Goal: Task Accomplishment & Management: Complete application form

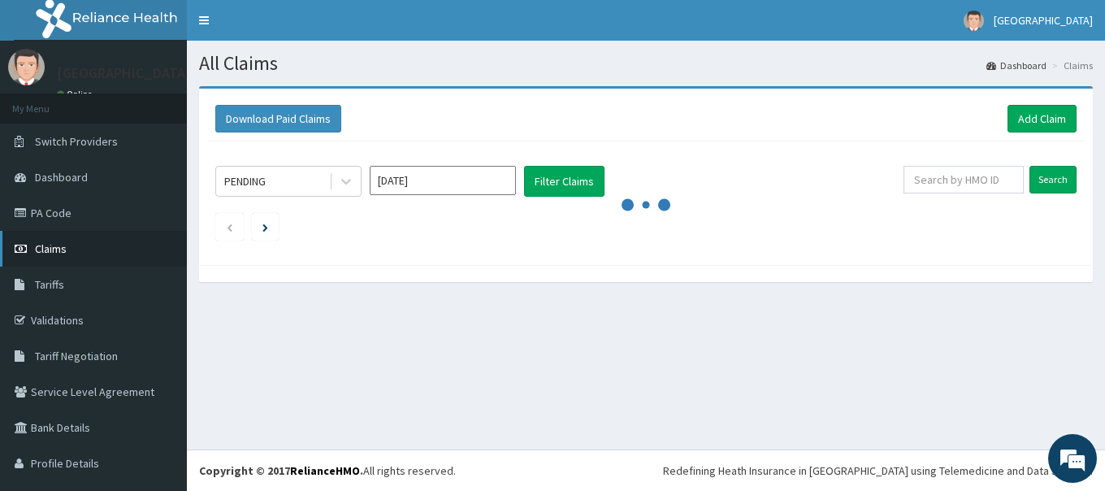
click at [53, 252] on span "Claims" at bounding box center [51, 248] width 32 height 15
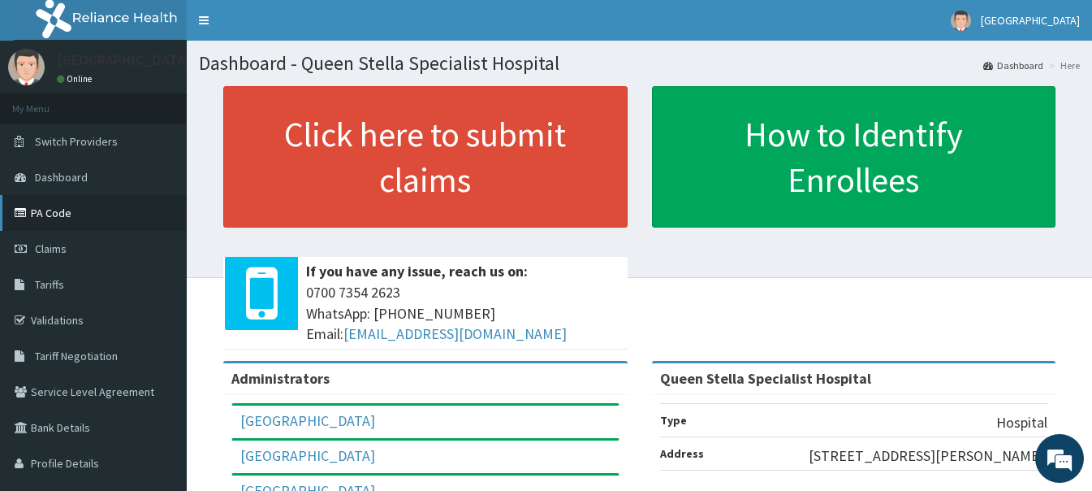
click at [47, 214] on link "PA Code" at bounding box center [93, 213] width 187 height 36
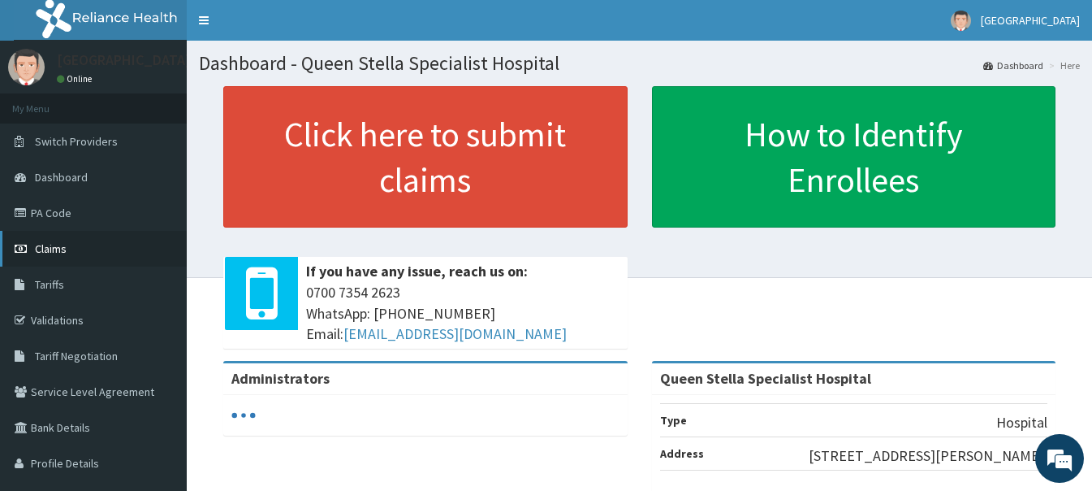
click at [44, 253] on span "Claims" at bounding box center [51, 248] width 32 height 15
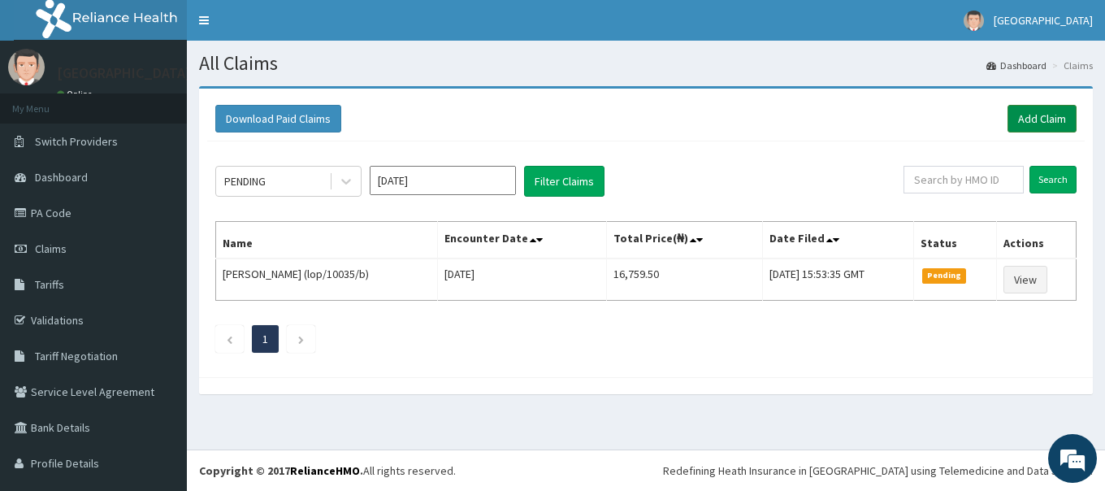
click at [1019, 114] on link "Add Claim" at bounding box center [1041, 119] width 69 height 28
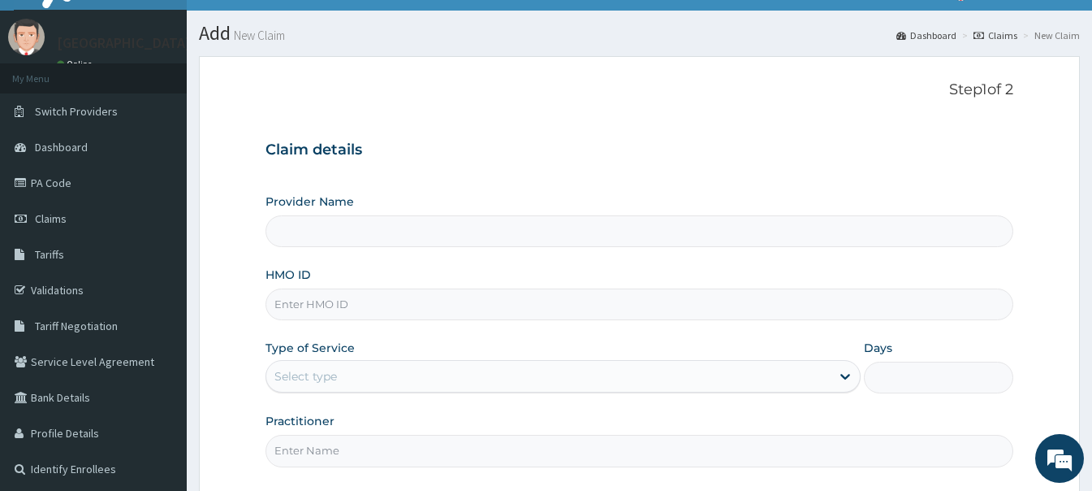
scroll to position [81, 0]
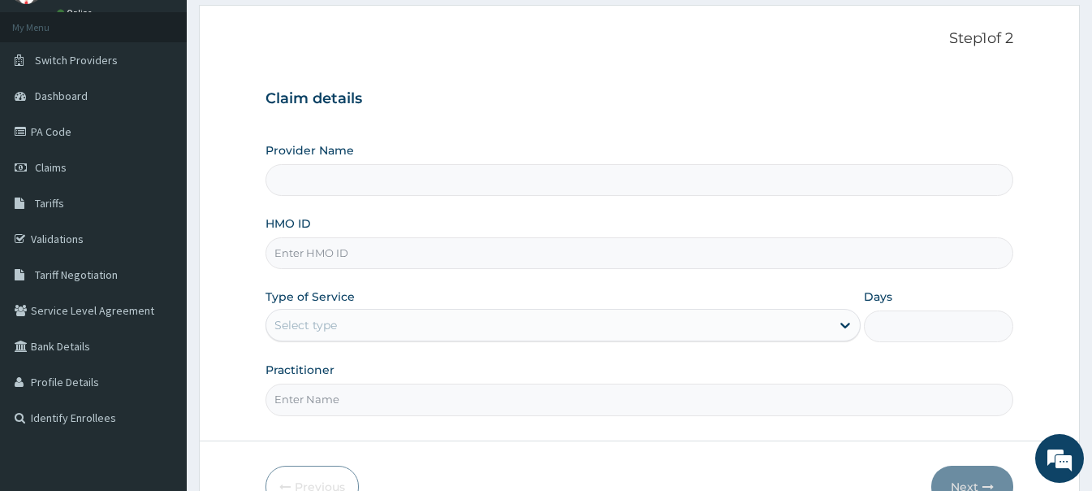
click at [374, 246] on input "HMO ID" at bounding box center [640, 253] width 748 height 32
type input "Queen Stella Specialist Hospital"
paste input "NKK/10150/A"
type input "NKK/10150/A"
click at [439, 219] on div "HMO ID NKK/10150/A" at bounding box center [640, 242] width 748 height 54
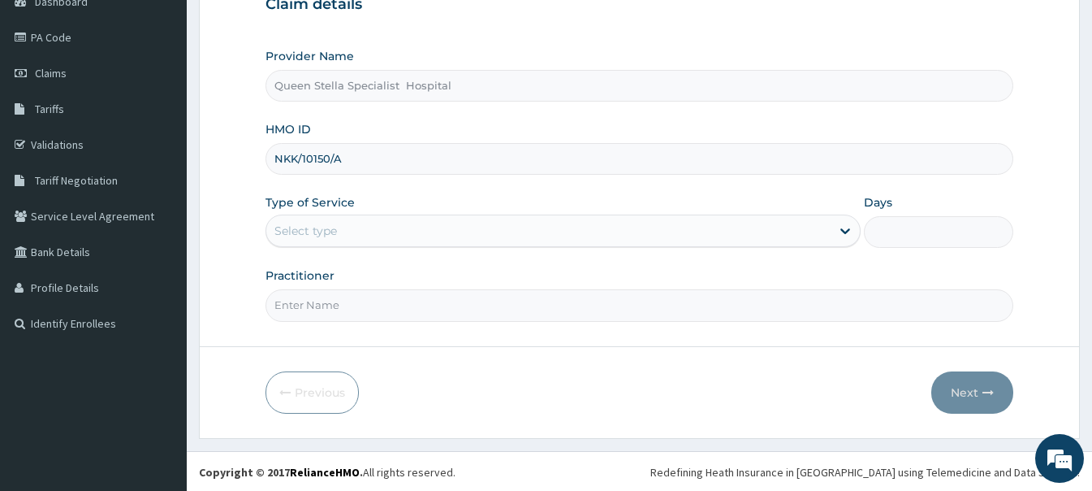
scroll to position [177, 0]
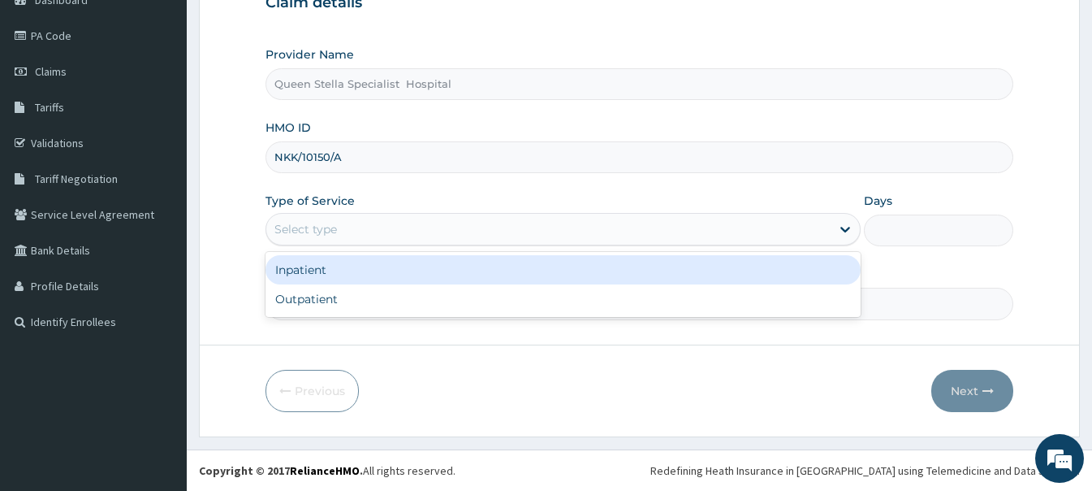
click at [399, 231] on div "Select type" at bounding box center [548, 229] width 564 height 26
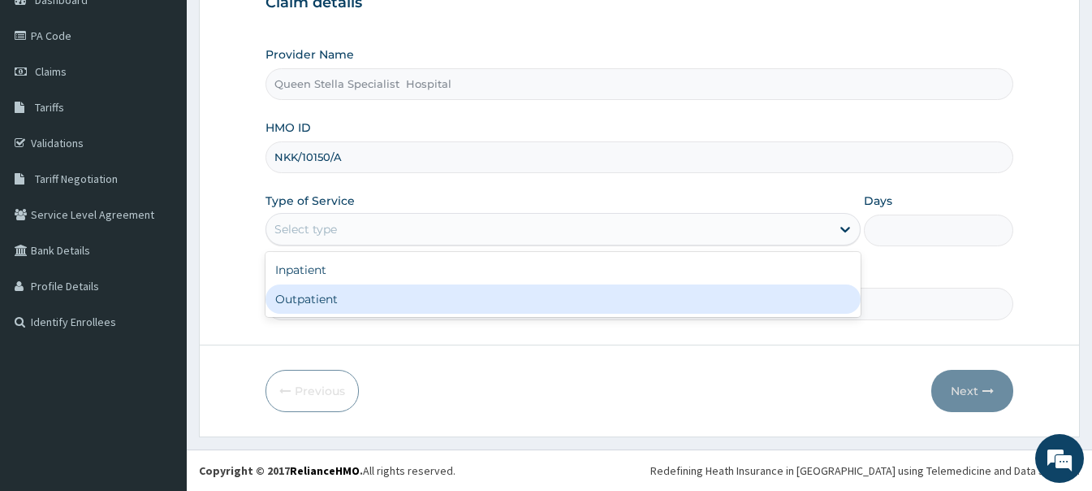
click at [393, 291] on div "Outpatient" at bounding box center [563, 298] width 595 height 29
type input "1"
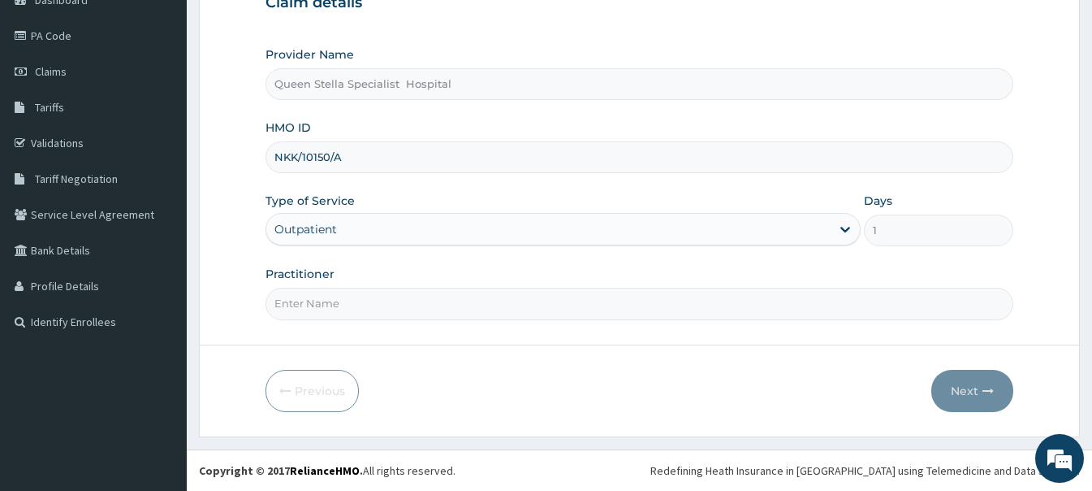
click at [520, 302] on input "Practitioner" at bounding box center [640, 303] width 748 height 32
type input "[PERSON_NAME]"
click at [968, 391] on button "Next" at bounding box center [973, 391] width 82 height 42
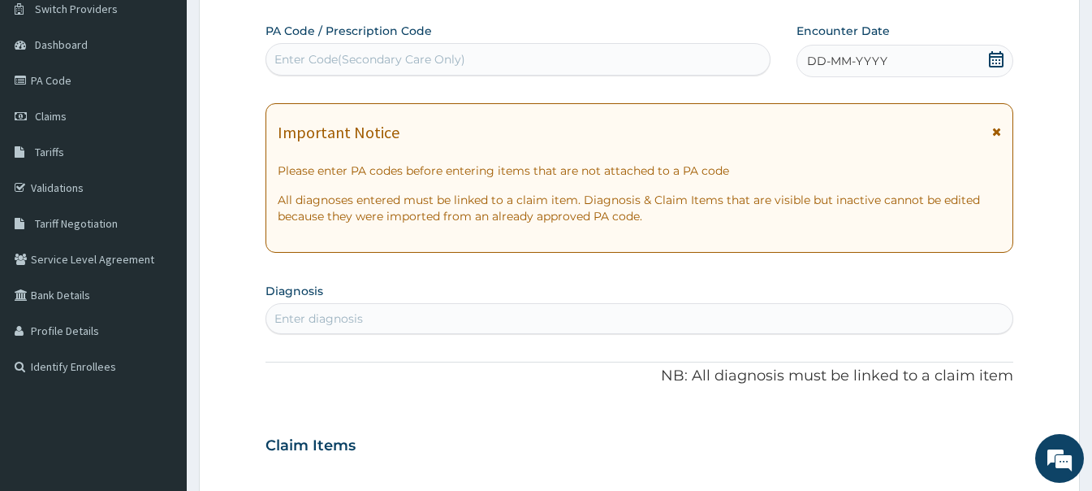
scroll to position [96, 0]
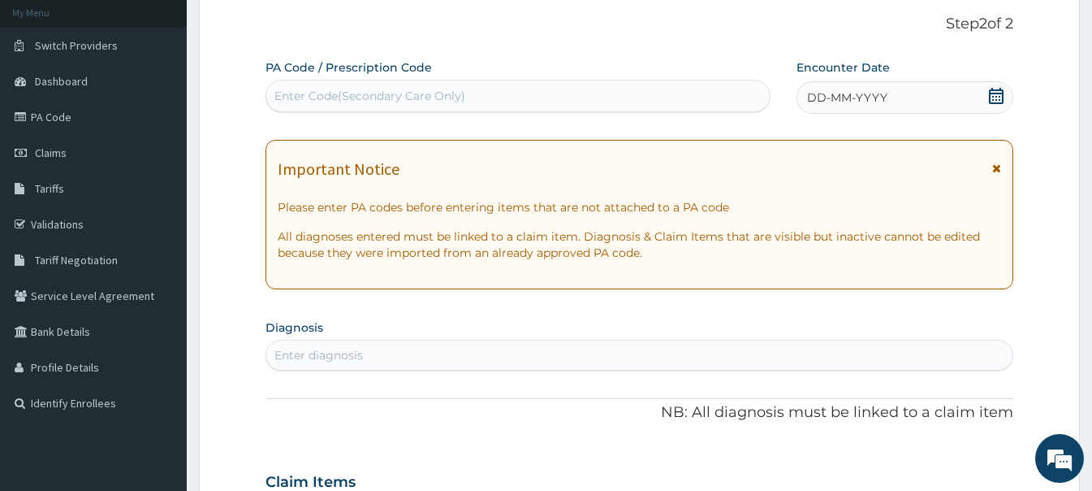
click at [432, 99] on div "Enter Code(Secondary Care Only)" at bounding box center [370, 96] width 191 height 16
paste input "PA/223B04"
type input "PA/223B04"
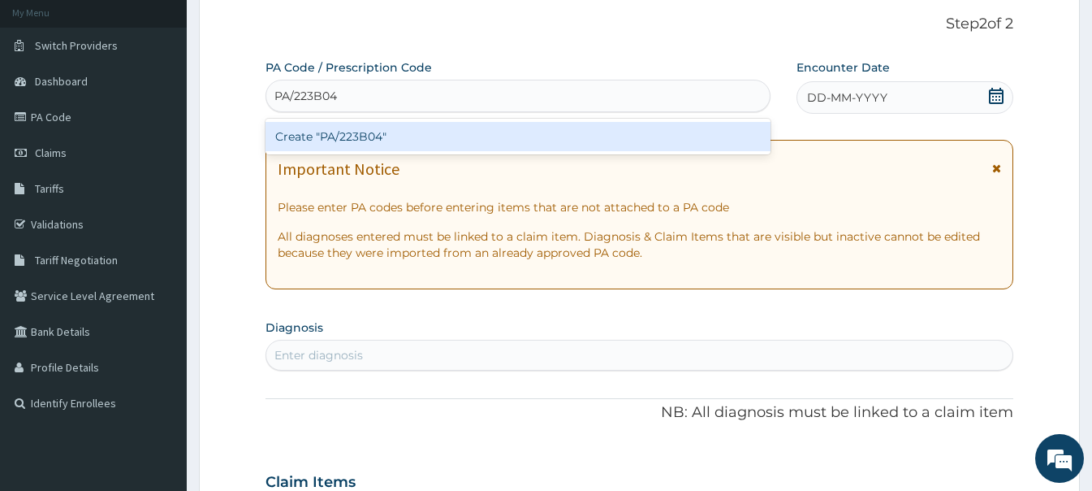
click at [458, 132] on div "Create "PA/223B04"" at bounding box center [518, 136] width 505 height 29
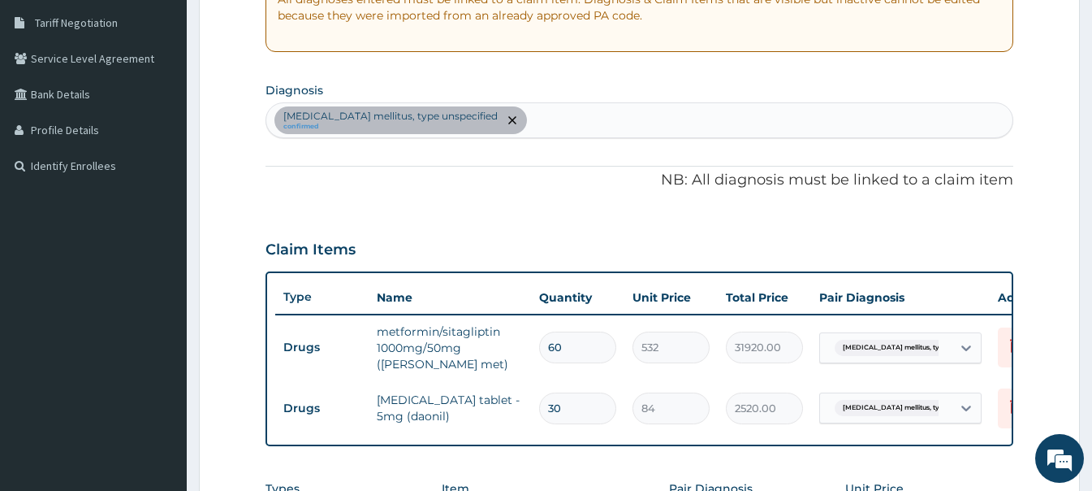
scroll to position [495, 0]
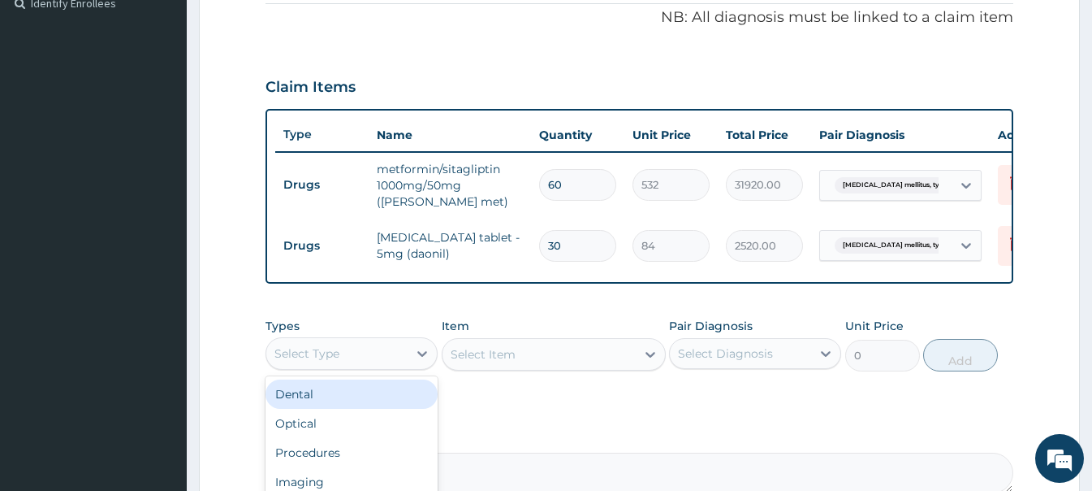
click at [345, 365] on div "Select Type" at bounding box center [336, 353] width 141 height 26
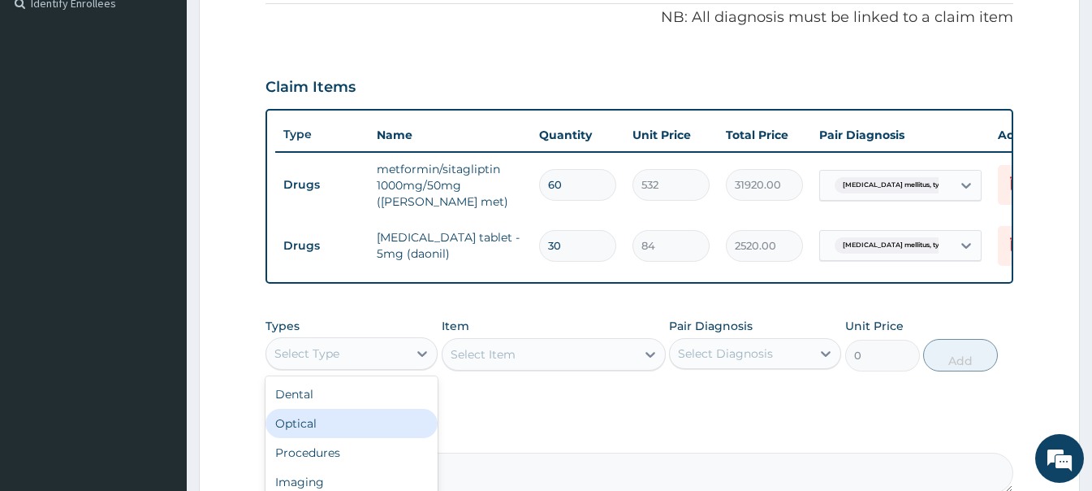
scroll to position [55, 0]
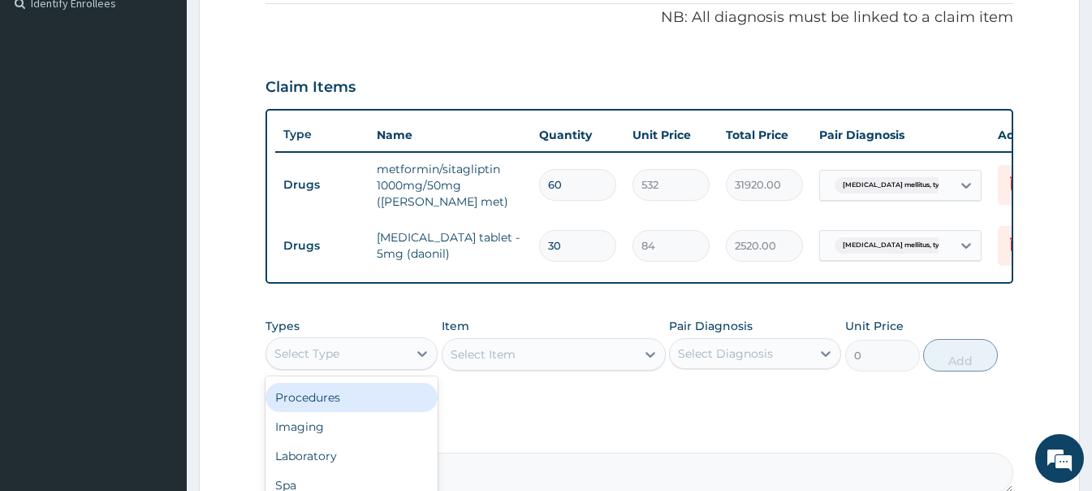
click at [331, 412] on div "Procedures" at bounding box center [352, 397] width 172 height 29
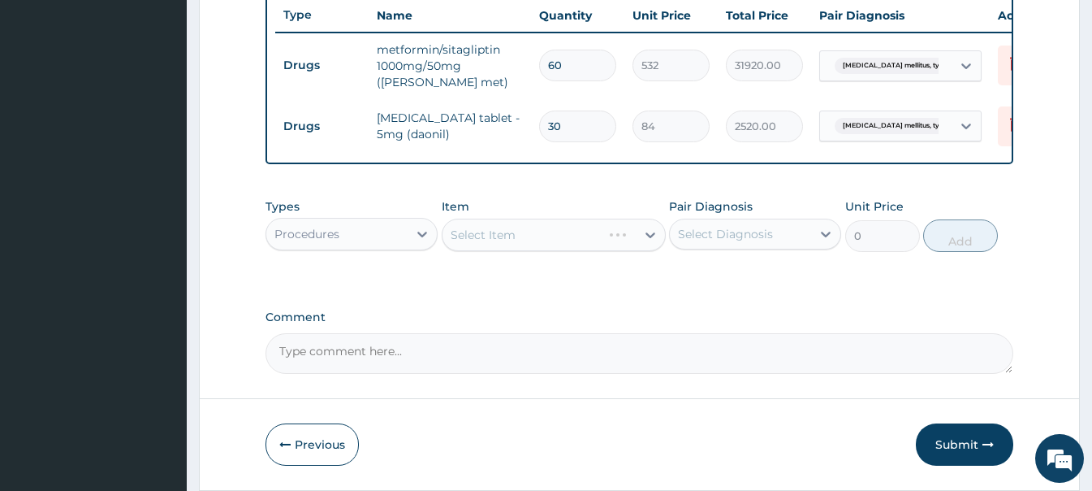
scroll to position [658, 0]
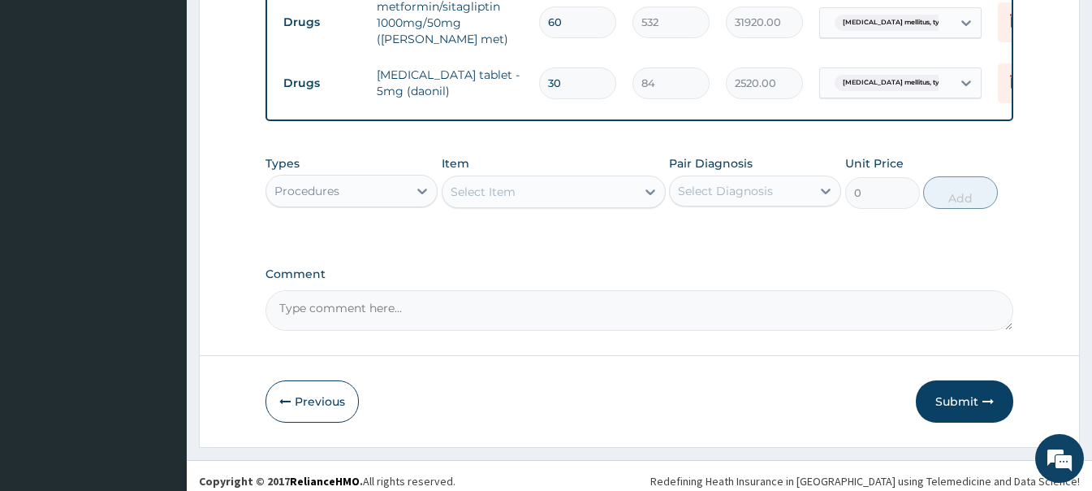
click at [556, 205] on div "Select Item" at bounding box center [539, 192] width 193 height 26
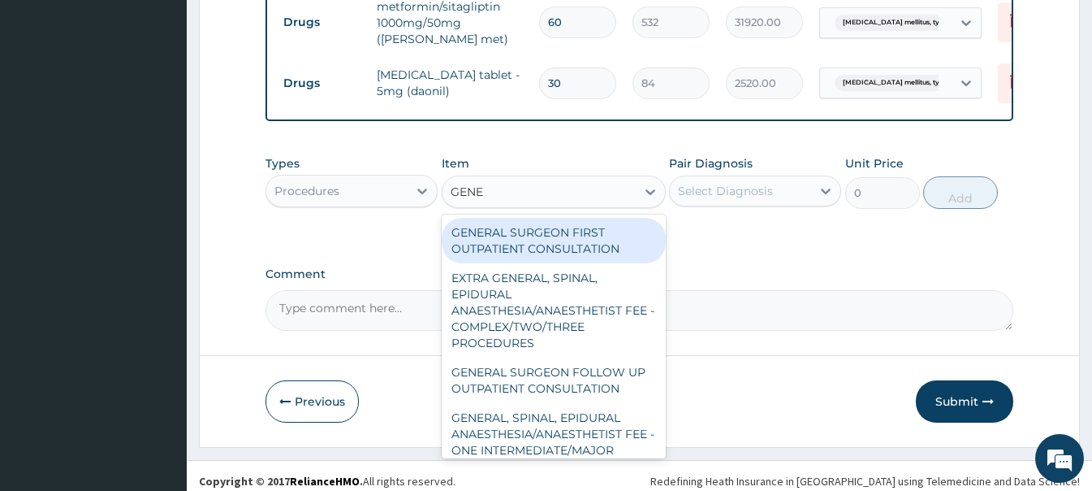
type input "GENER"
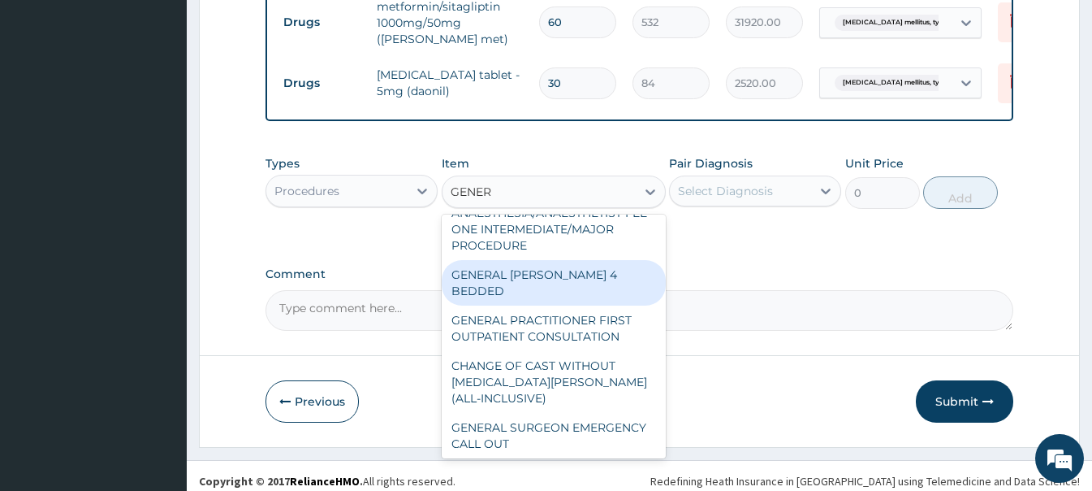
scroll to position [244, 0]
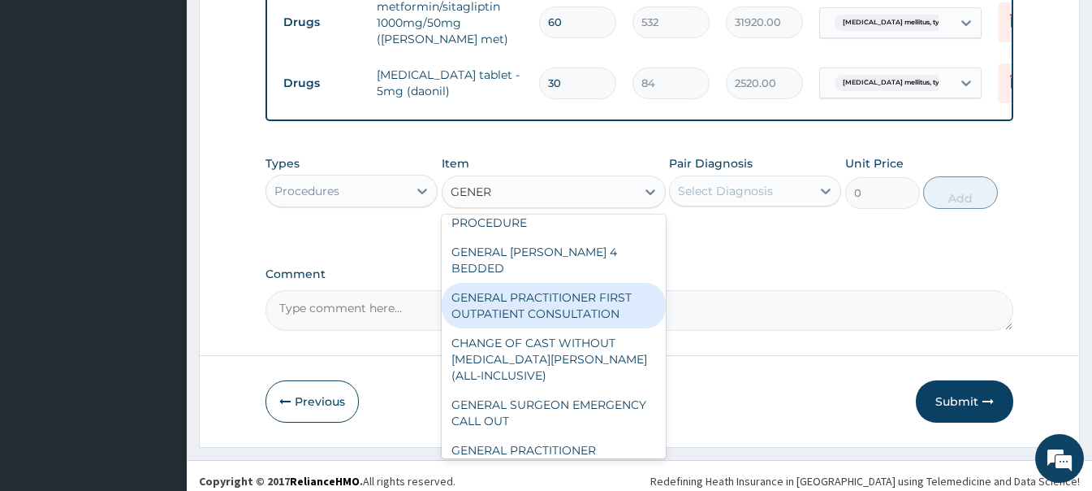
click at [562, 325] on div "GENERAL PRACTITIONER FIRST OUTPATIENT CONSULTATION" at bounding box center [554, 305] width 224 height 45
type input "3750"
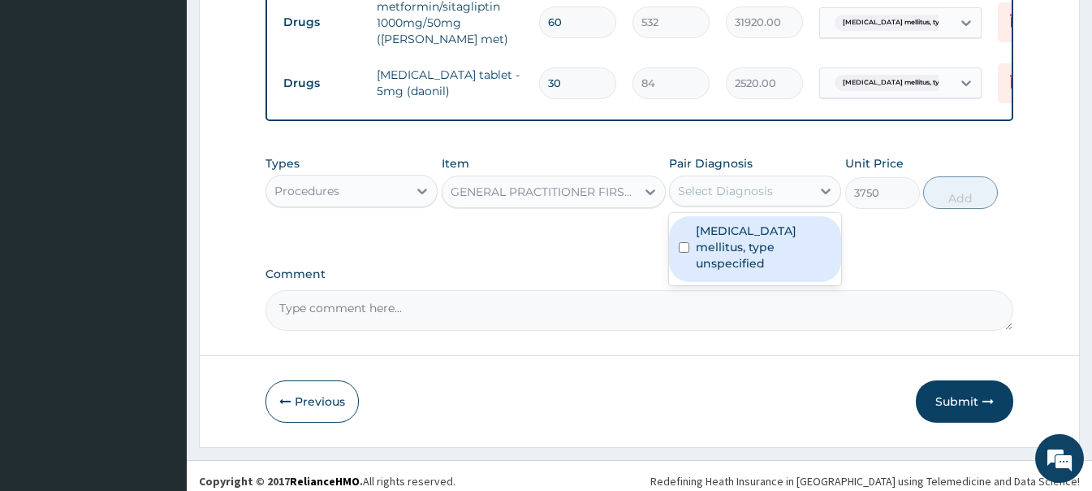
click at [711, 199] on div "Select Diagnosis" at bounding box center [725, 191] width 95 height 16
click at [710, 249] on label "Diabetes mellitus, type unspecified" at bounding box center [764, 247] width 136 height 49
checkbox input "true"
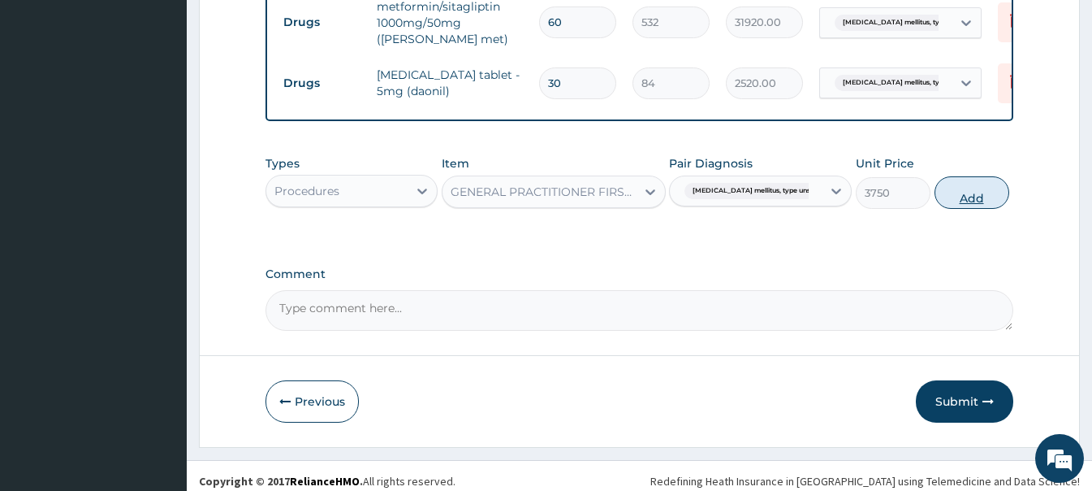
click at [949, 209] on button "Add" at bounding box center [972, 192] width 75 height 32
type input "0"
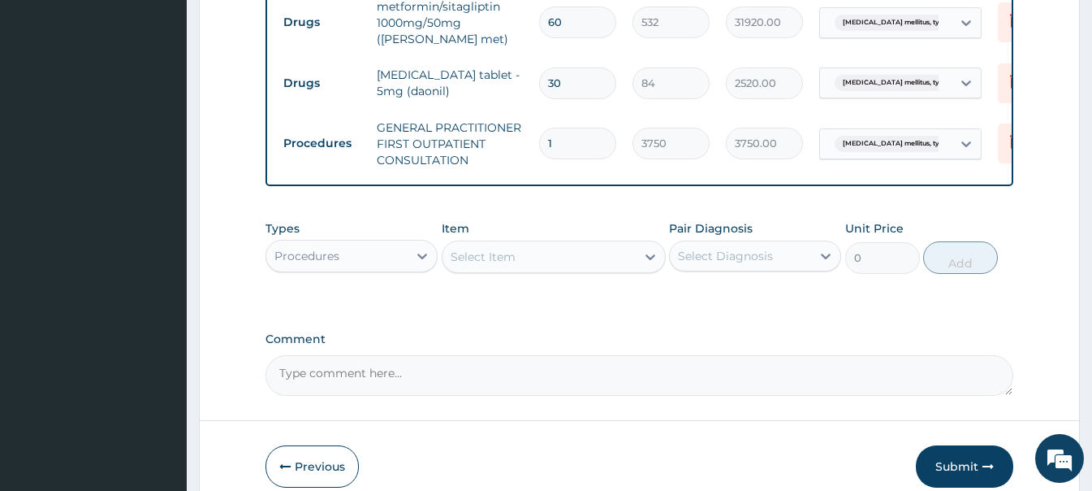
click at [349, 269] on div "Procedures" at bounding box center [336, 256] width 141 height 26
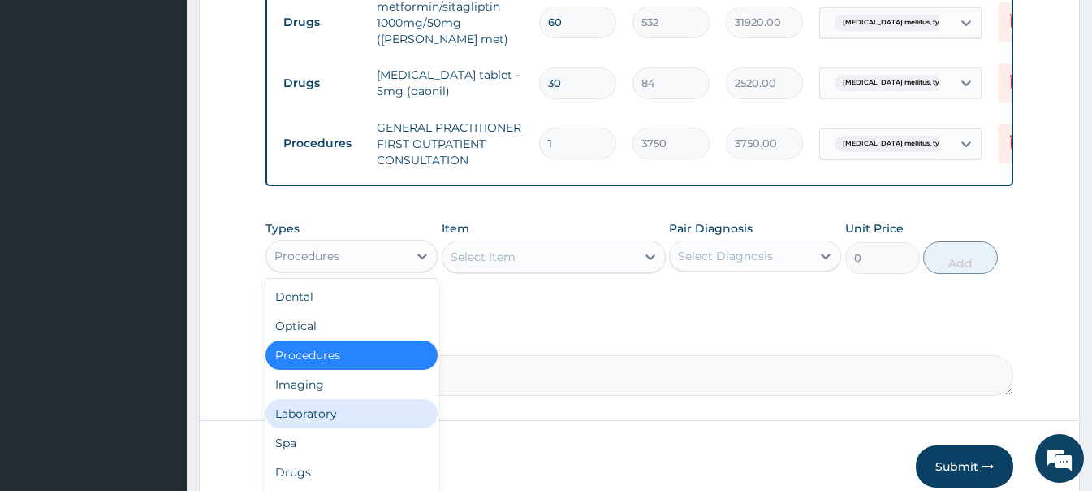
click at [321, 421] on div "Laboratory" at bounding box center [352, 413] width 172 height 29
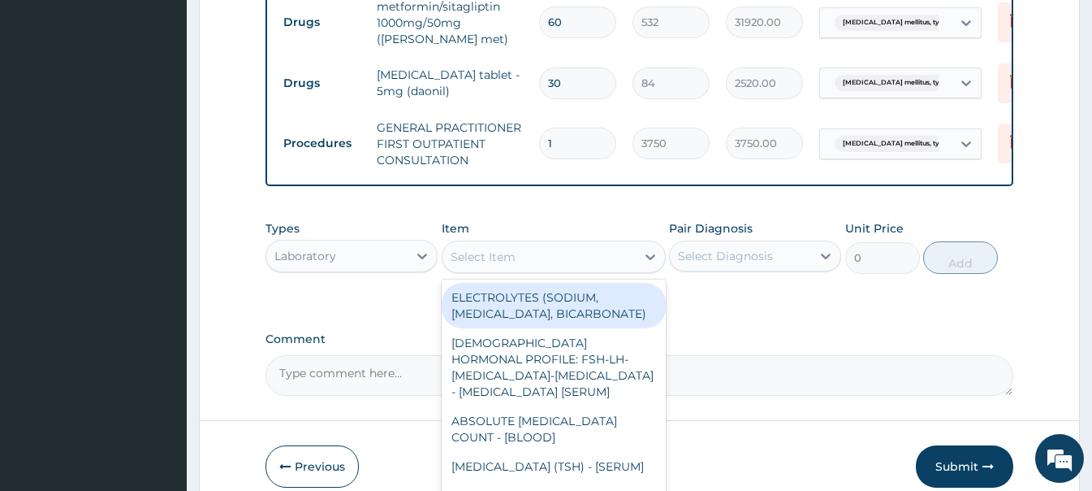
click at [534, 270] on div "Select Item" at bounding box center [539, 257] width 193 height 26
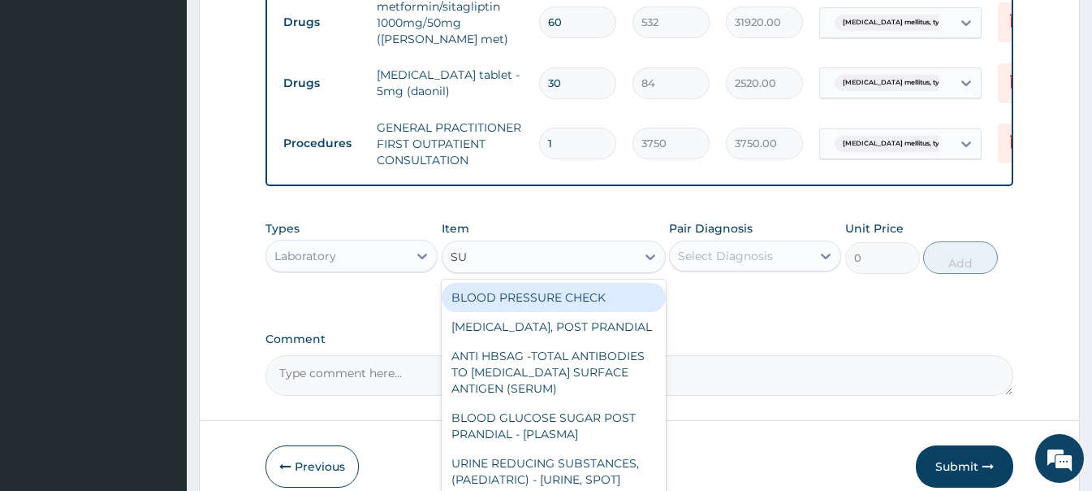
type input "SUG"
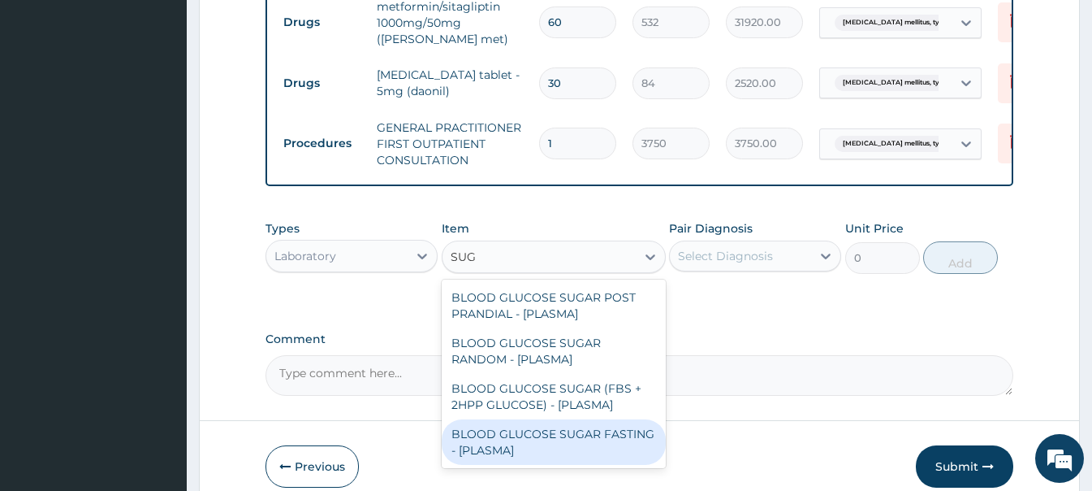
click at [585, 449] on div "BLOOD GLUCOSE SUGAR FASTING - [PLASMA]" at bounding box center [554, 441] width 224 height 45
type input "1875"
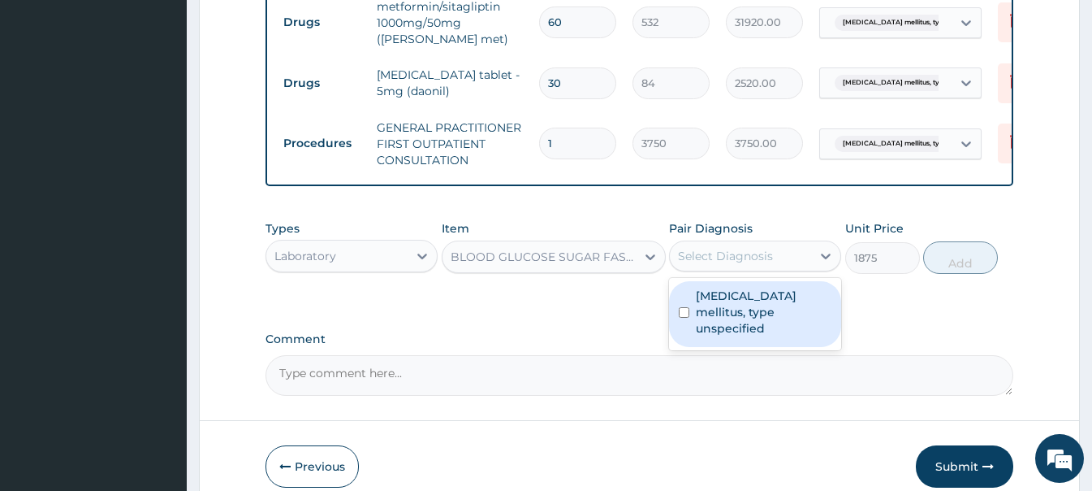
click at [759, 264] on div "Select Diagnosis" at bounding box center [725, 256] width 95 height 16
click at [745, 318] on label "Diabetes mellitus, type unspecified" at bounding box center [764, 311] width 136 height 49
checkbox input "true"
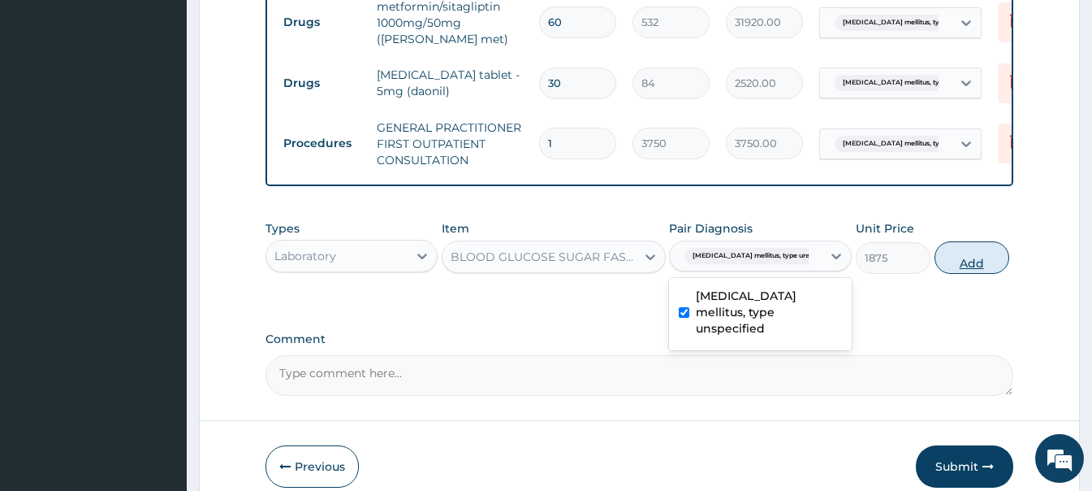
click at [953, 272] on button "Add" at bounding box center [972, 257] width 75 height 32
type input "0"
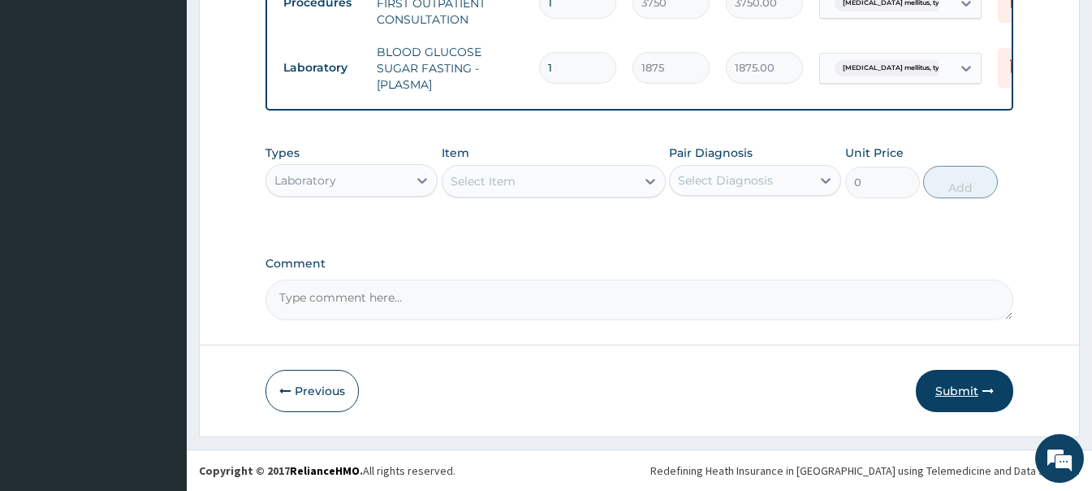
click at [965, 389] on button "Submit" at bounding box center [964, 391] width 97 height 42
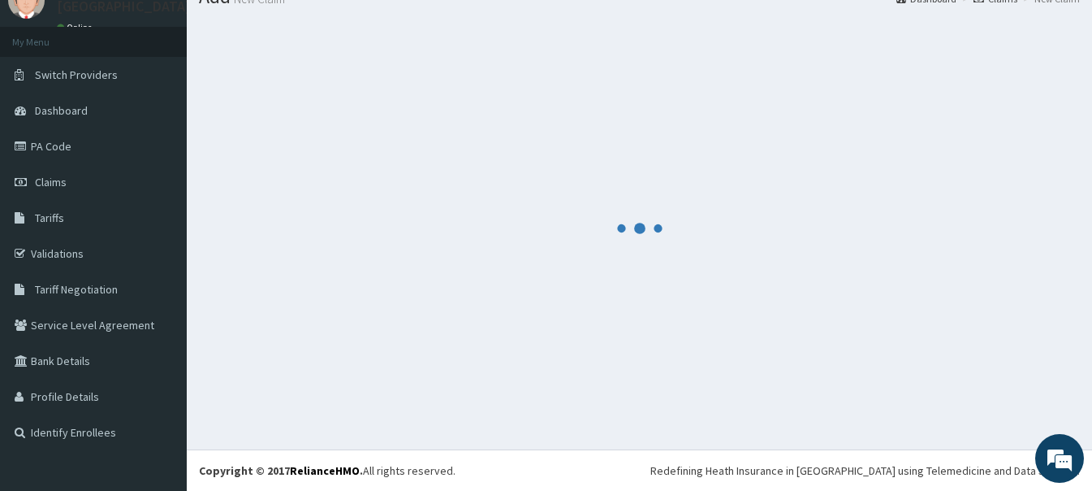
scroll to position [811, 0]
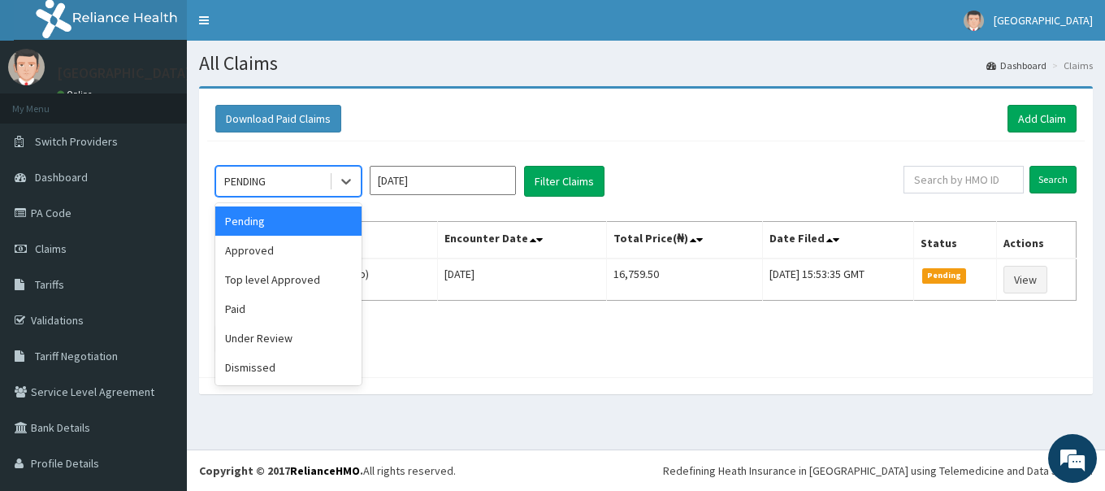
click at [274, 181] on div "PENDING" at bounding box center [272, 181] width 113 height 26
click at [265, 246] on div "Approved" at bounding box center [288, 250] width 146 height 29
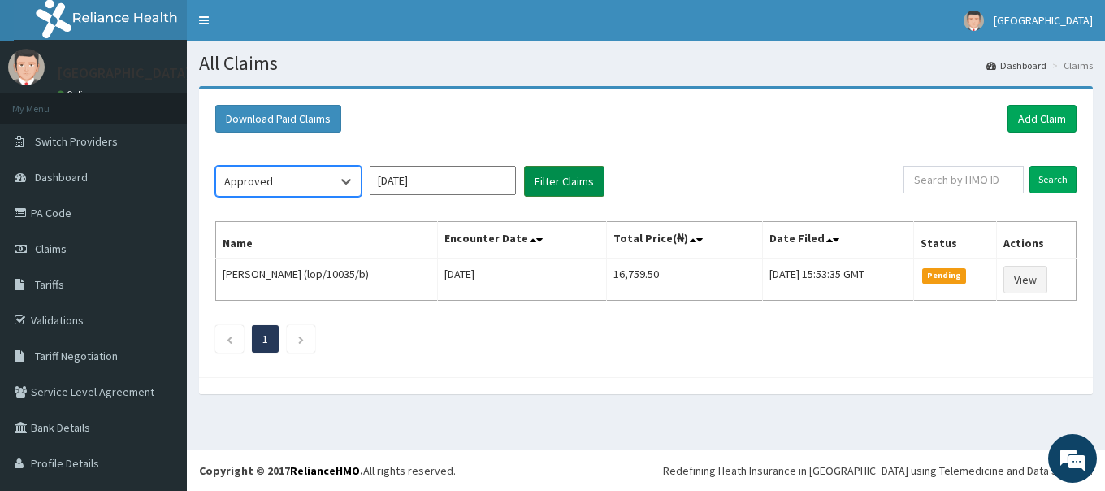
click at [557, 188] on button "Filter Claims" at bounding box center [564, 181] width 80 height 31
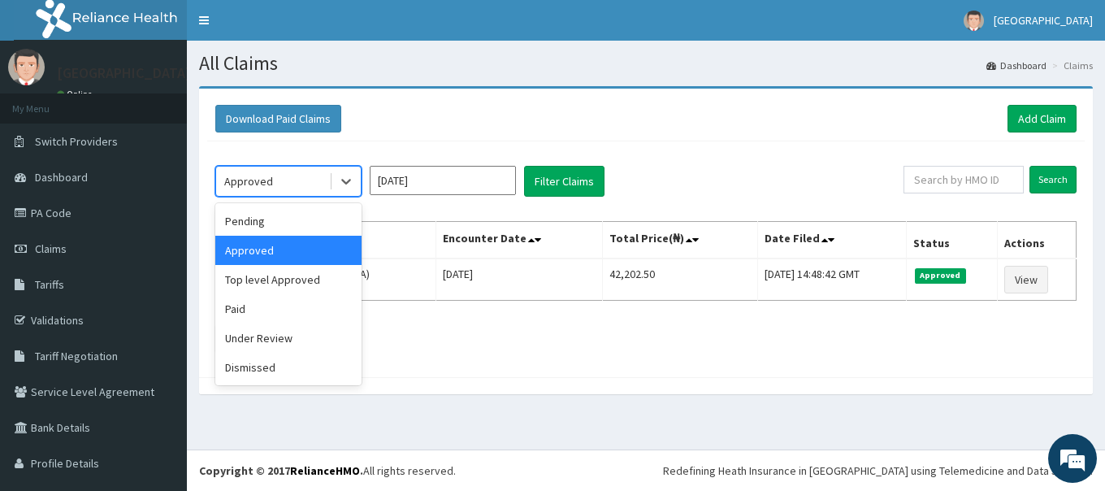
click at [287, 185] on div "Approved" at bounding box center [272, 181] width 113 height 26
click at [273, 284] on div "Top level Approved" at bounding box center [288, 279] width 146 height 29
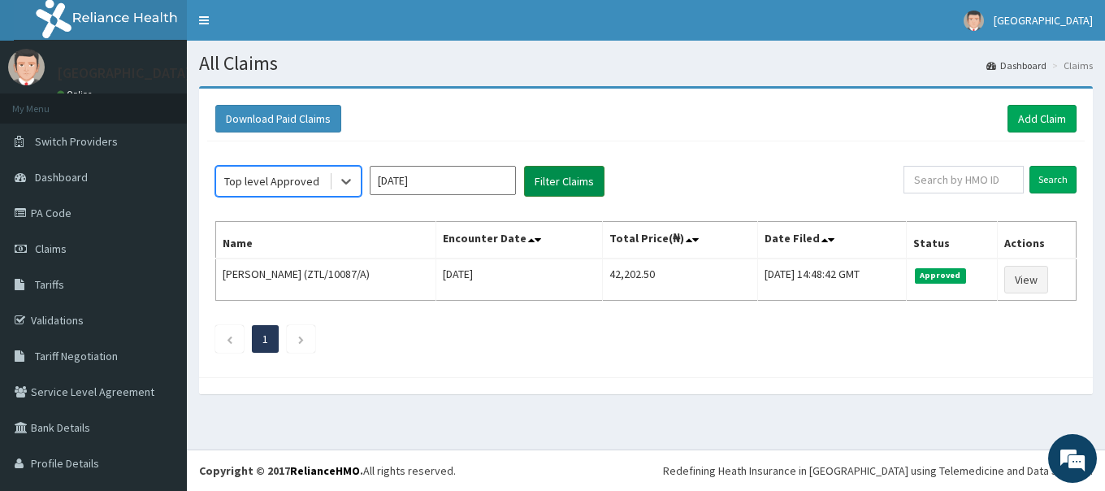
click at [551, 178] on button "Filter Claims" at bounding box center [564, 181] width 80 height 31
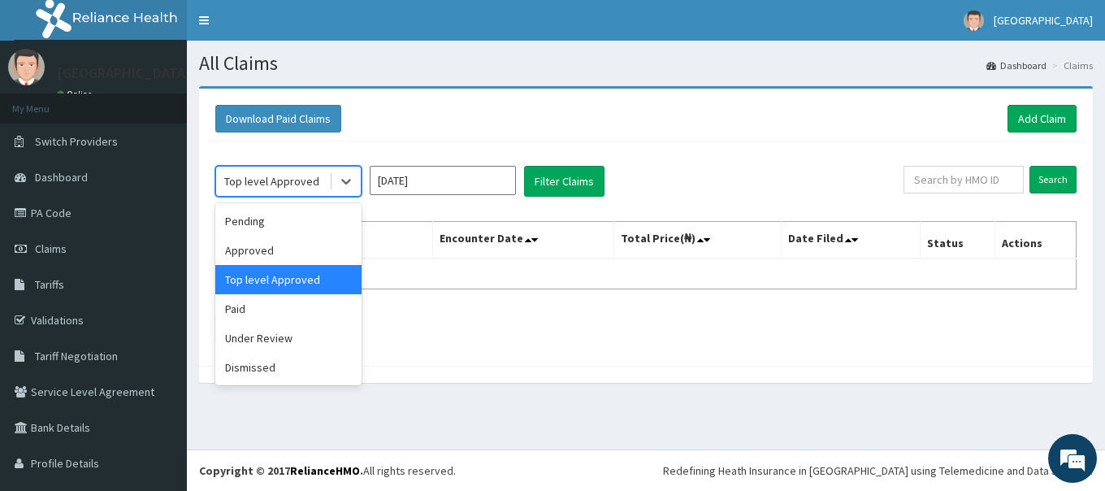
click at [278, 184] on div "Top level Approved" at bounding box center [271, 181] width 95 height 16
click at [267, 227] on div "Pending" at bounding box center [288, 220] width 146 height 29
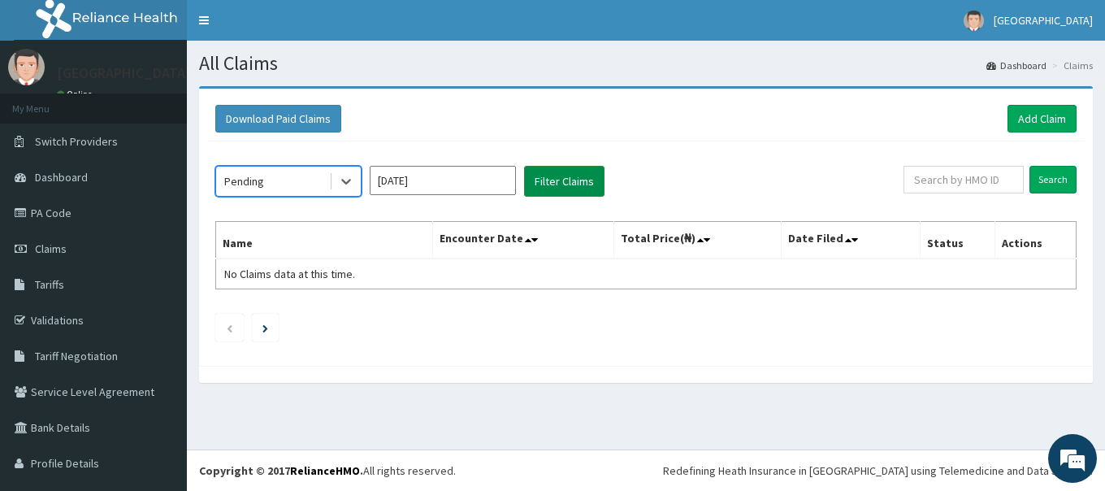
click at [568, 177] on button "Filter Claims" at bounding box center [564, 181] width 80 height 31
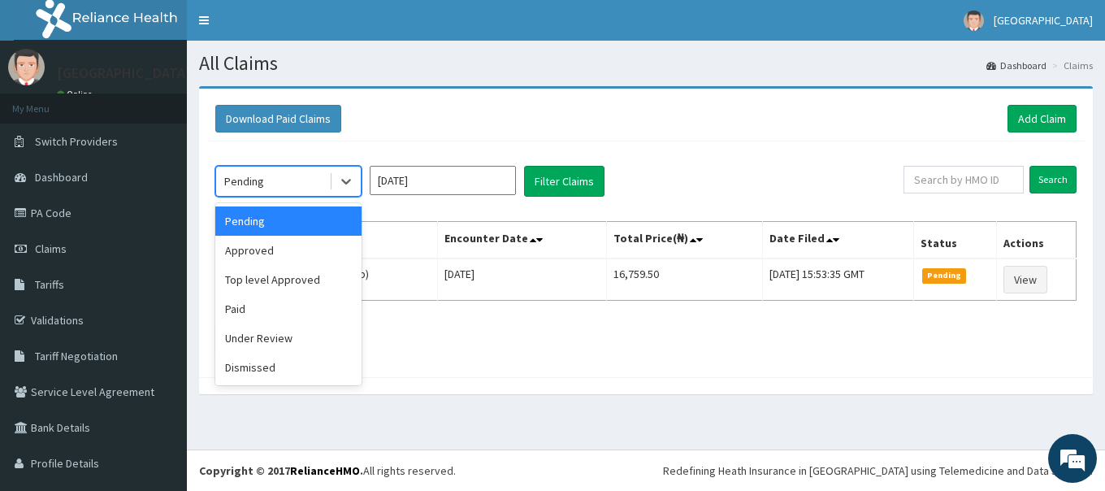
click at [259, 183] on div "Pending" at bounding box center [244, 181] width 40 height 16
click at [277, 335] on div "Under Review" at bounding box center [288, 337] width 146 height 29
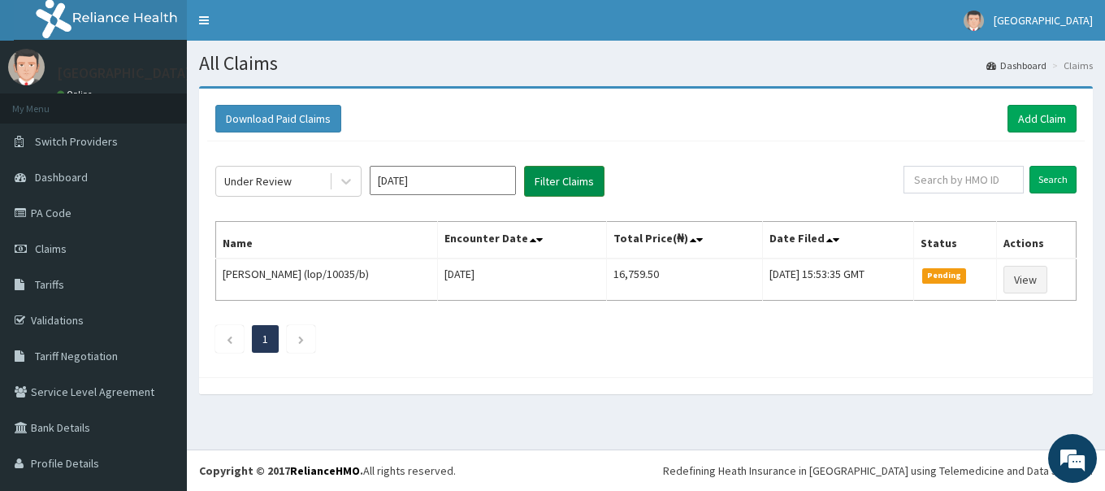
click at [541, 181] on button "Filter Claims" at bounding box center [564, 181] width 80 height 31
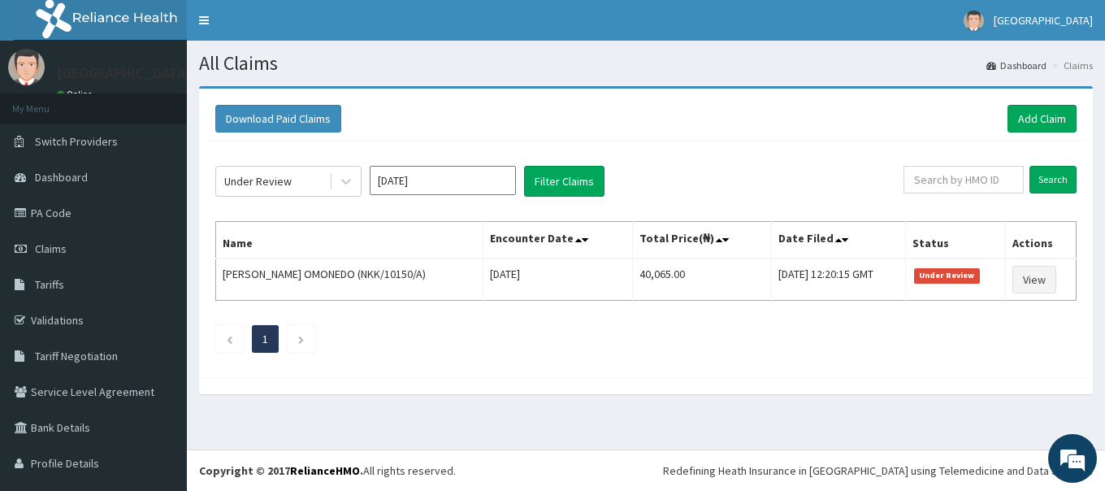
click at [1031, 102] on div "Download Paid Claims Add Claim" at bounding box center [645, 119] width 877 height 45
click at [1032, 110] on link "Add Claim" at bounding box center [1041, 119] width 69 height 28
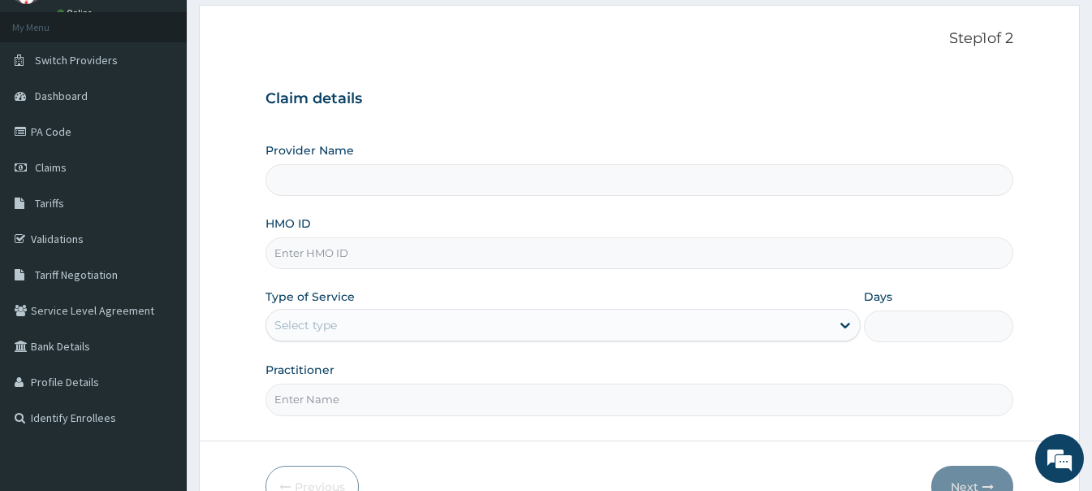
click at [404, 258] on input "HMO ID" at bounding box center [640, 253] width 748 height 32
type input "Queen Stella Specialist Hospital"
type input "ENC/10037/A"
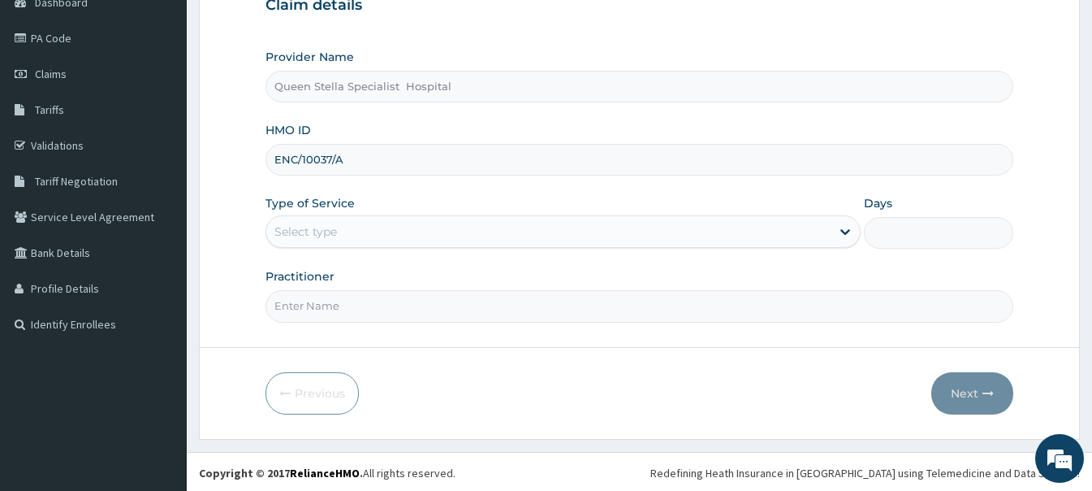
scroll to position [177, 0]
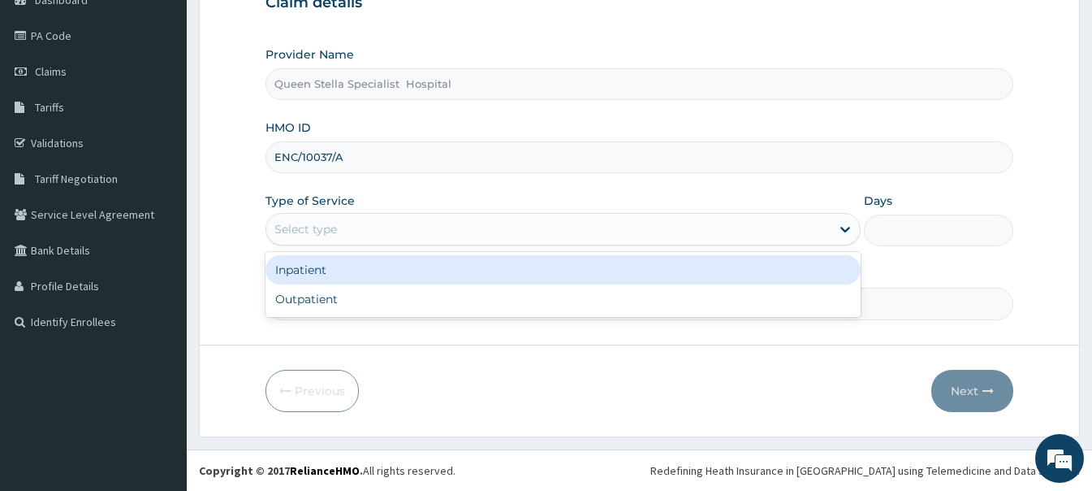
click at [315, 234] on div "Select type" at bounding box center [306, 229] width 63 height 16
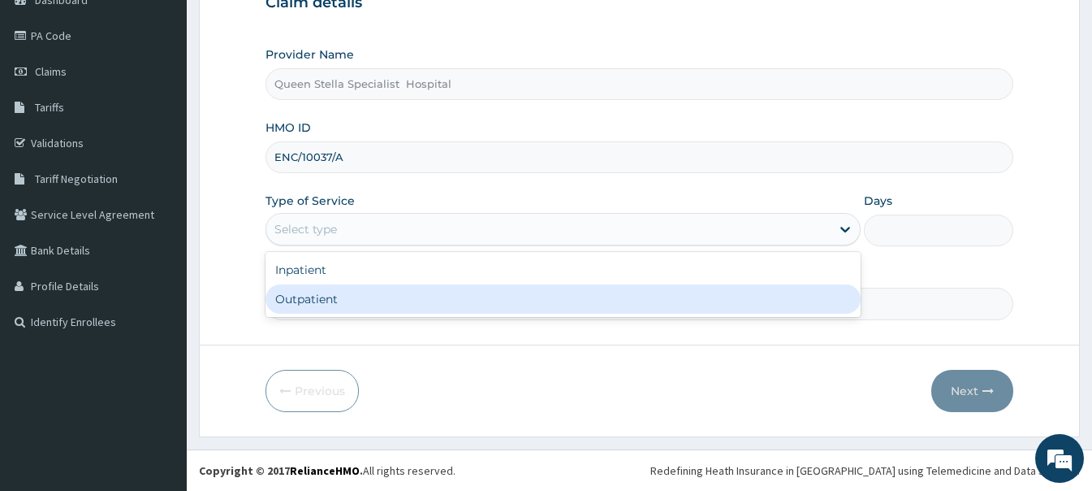
click at [347, 296] on div "Outpatient" at bounding box center [563, 298] width 595 height 29
type input "1"
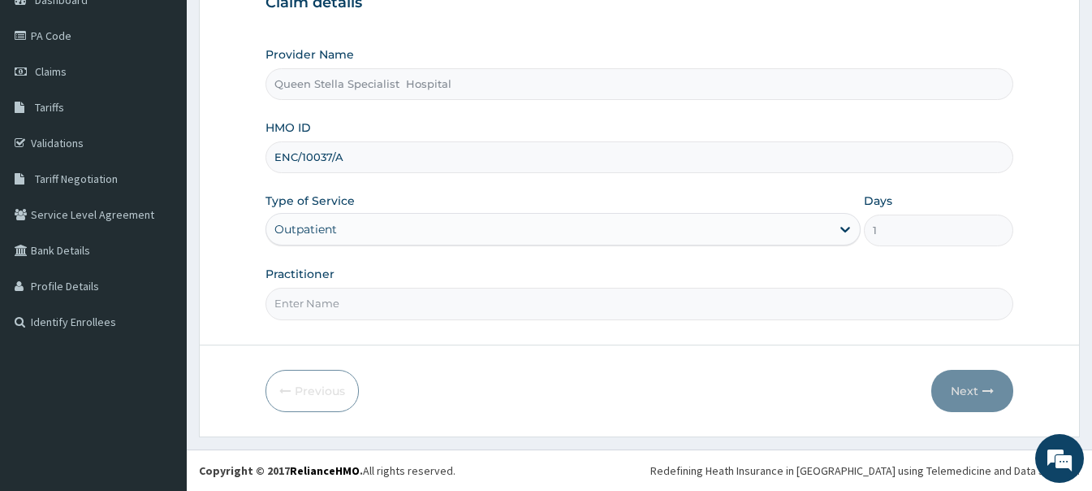
click at [350, 300] on input "Practitioner" at bounding box center [640, 303] width 748 height 32
type input "[PERSON_NAME]"
click at [991, 379] on button "Next" at bounding box center [973, 391] width 82 height 42
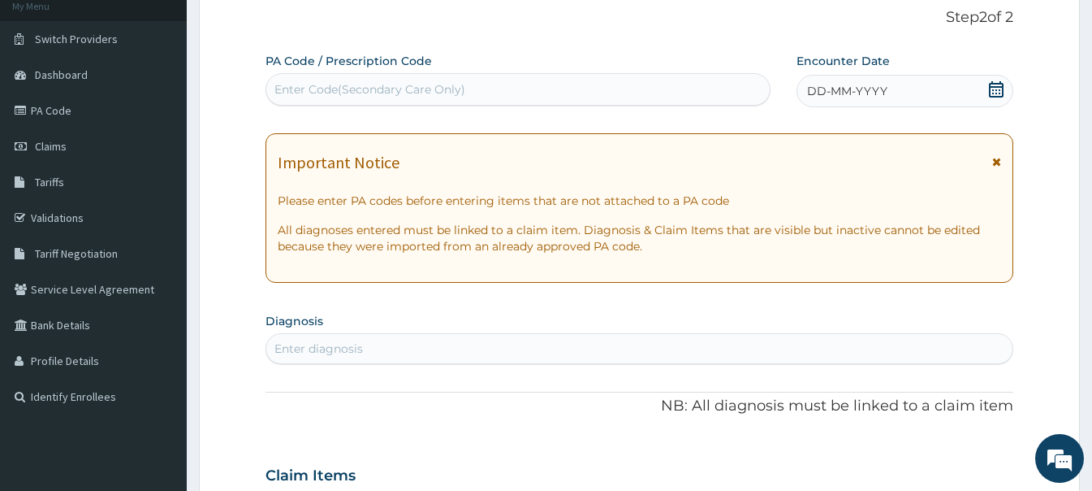
scroll to position [15, 0]
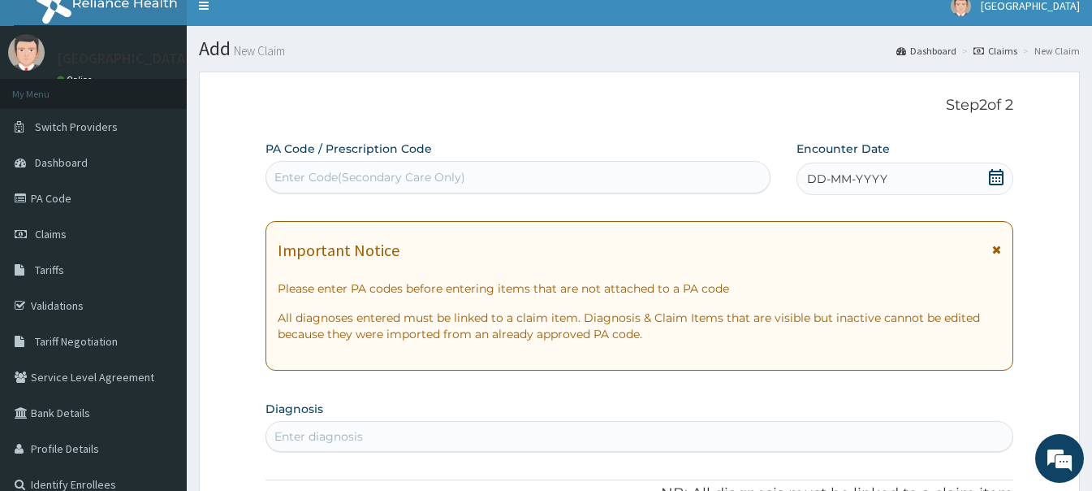
click at [996, 177] on icon at bounding box center [996, 177] width 15 height 16
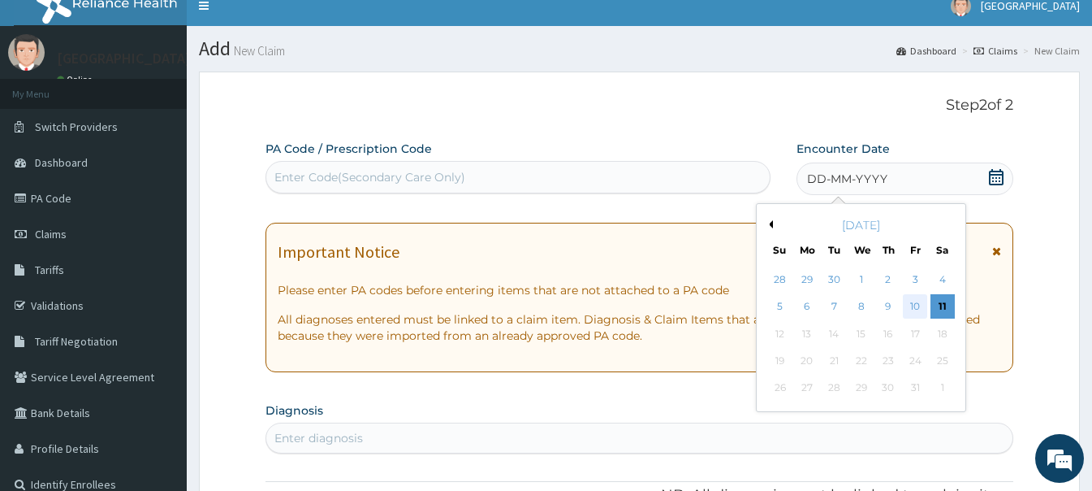
click at [920, 305] on div "10" at bounding box center [915, 307] width 24 height 24
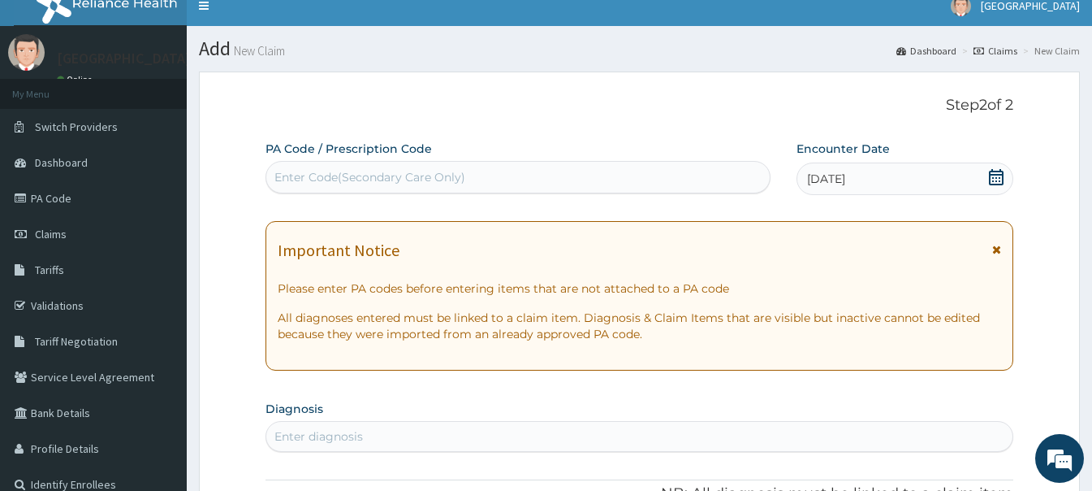
click at [453, 173] on div "Enter Code(Secondary Care Only)" at bounding box center [370, 177] width 191 height 16
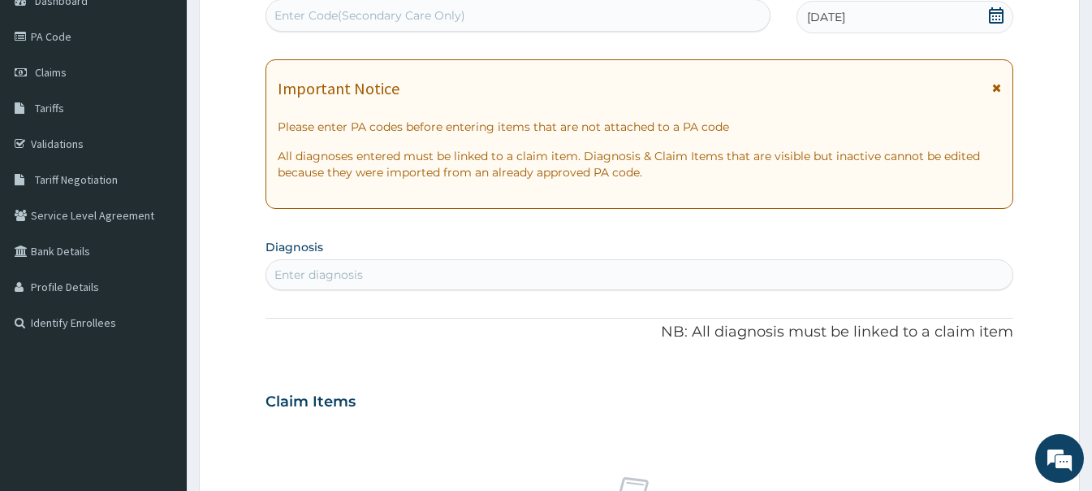
scroll to position [177, 0]
click at [410, 275] on div "Enter diagnosis" at bounding box center [639, 274] width 746 height 26
type input "GASTR"
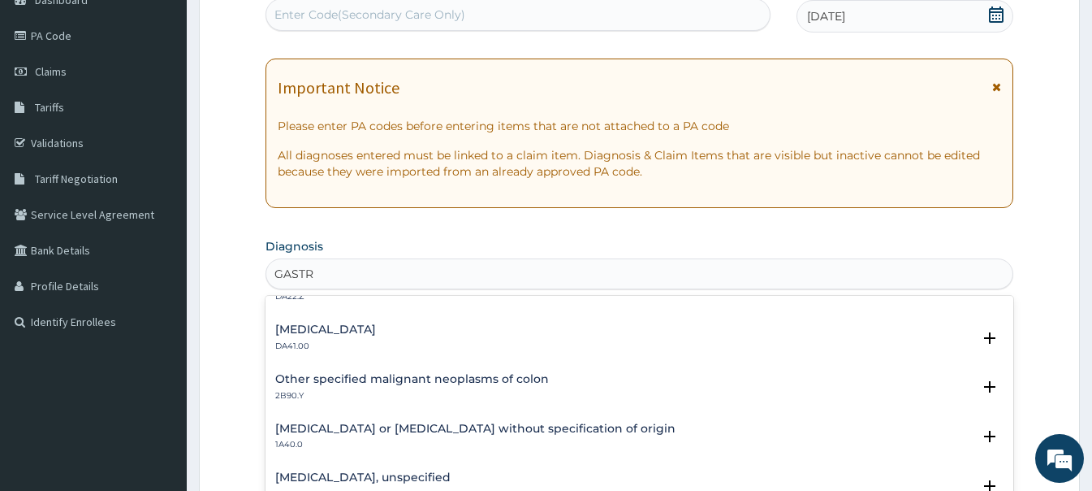
scroll to position [1056, 0]
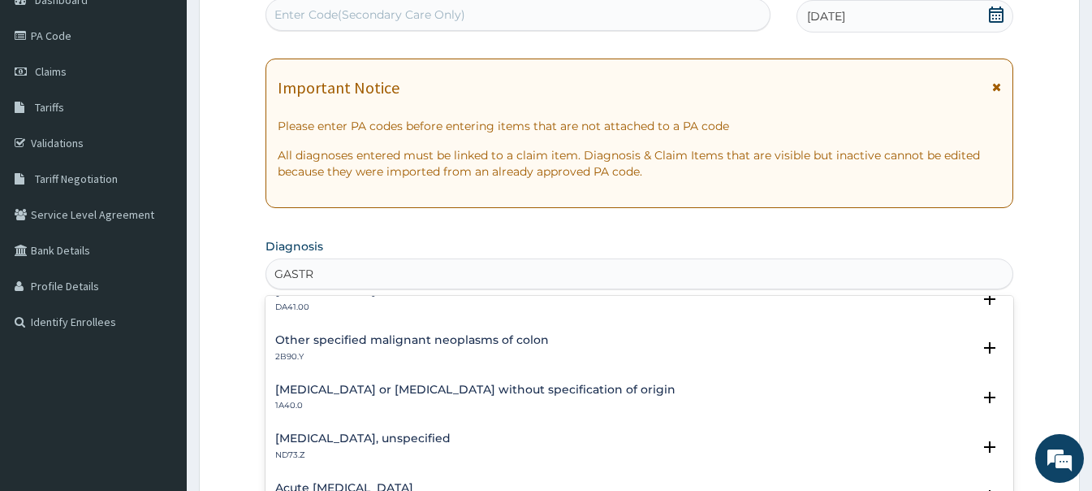
click at [473, 394] on h4 "[MEDICAL_DATA] or [MEDICAL_DATA] without specification of origin" at bounding box center [475, 389] width 400 height 12
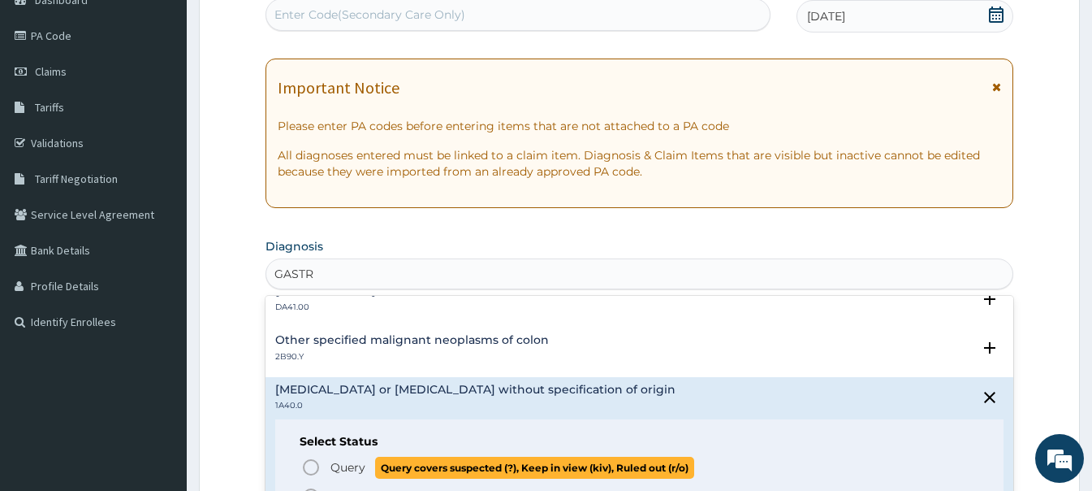
click at [359, 464] on span "Query" at bounding box center [348, 467] width 35 height 16
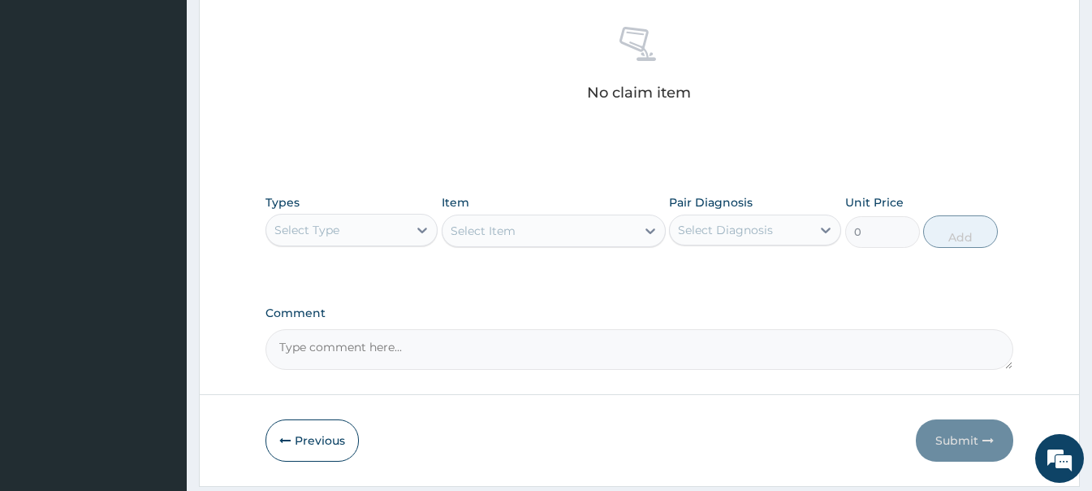
scroll to position [664, 0]
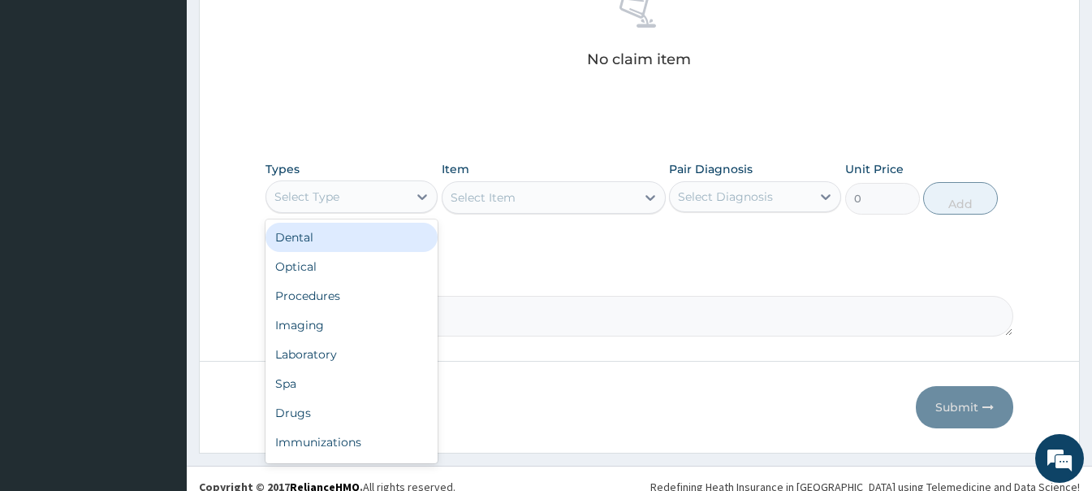
drag, startPoint x: 360, startPoint y: 195, endPoint x: 364, endPoint y: 232, distance: 37.6
click at [361, 195] on div "Select Type" at bounding box center [336, 197] width 141 height 26
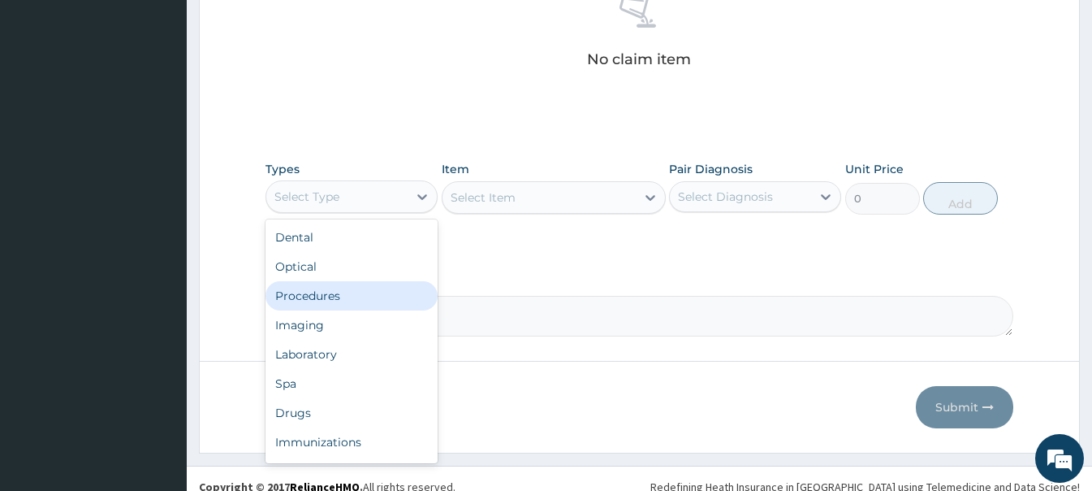
click at [352, 301] on div "Procedures" at bounding box center [352, 295] width 172 height 29
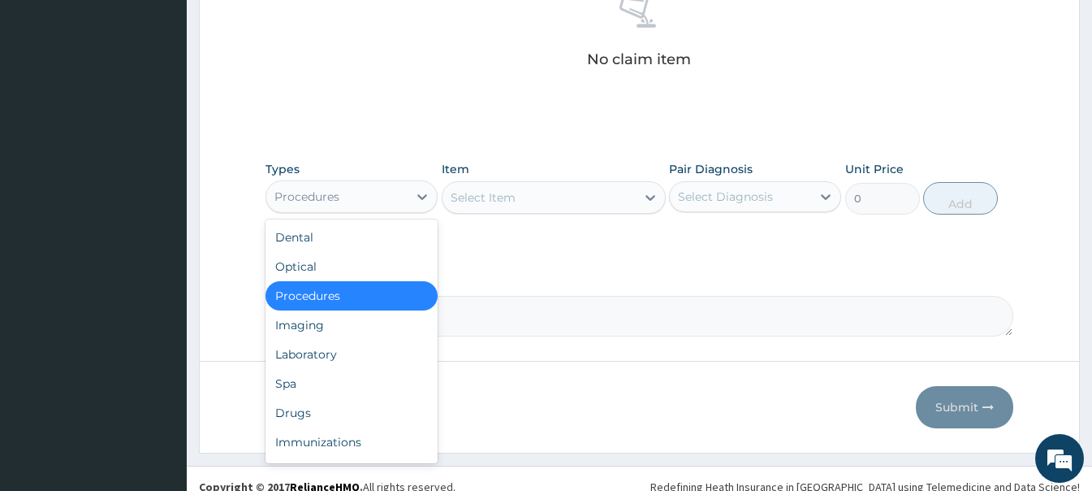
click at [394, 199] on div "Procedures" at bounding box center [336, 197] width 141 height 26
click at [343, 404] on div "Drugs" at bounding box center [352, 412] width 172 height 29
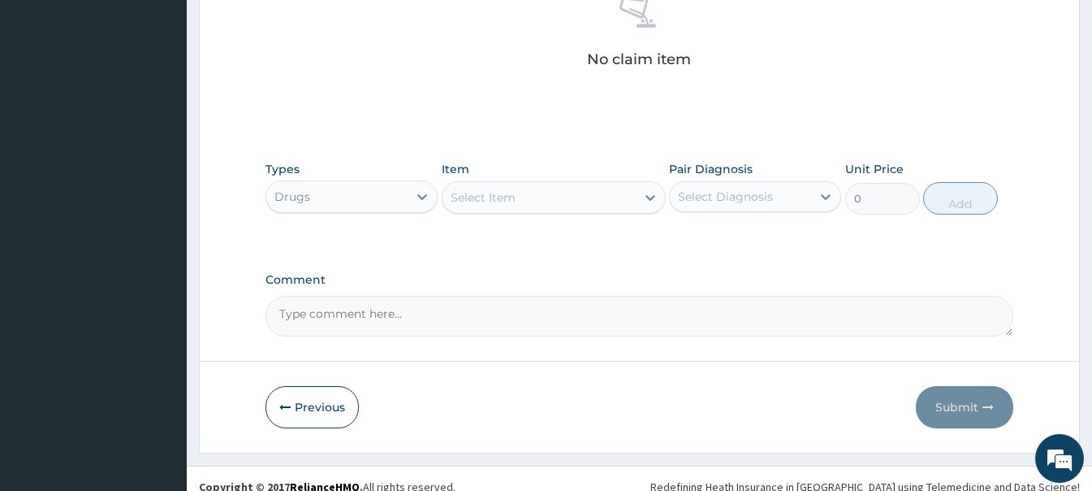
click at [506, 197] on div "Select Item" at bounding box center [483, 197] width 65 height 16
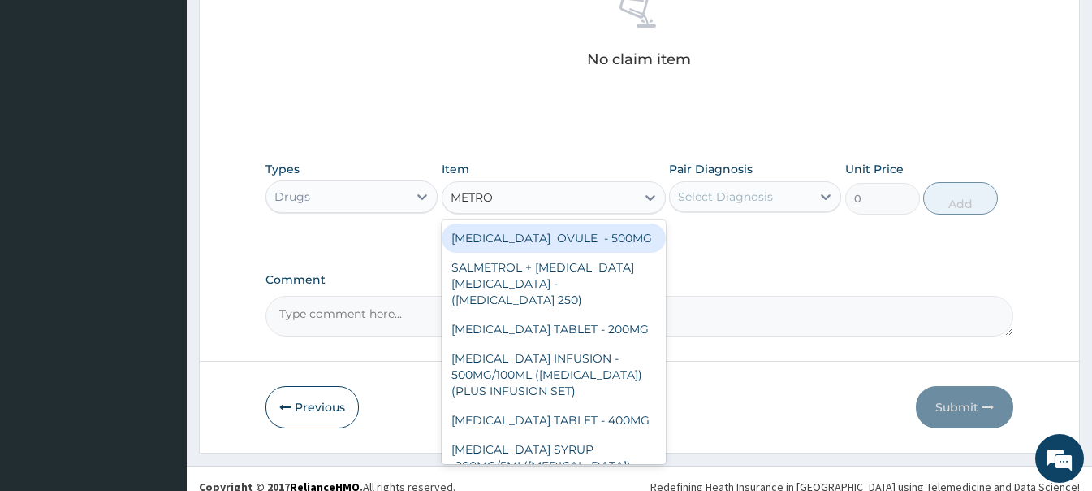
type input "METRON"
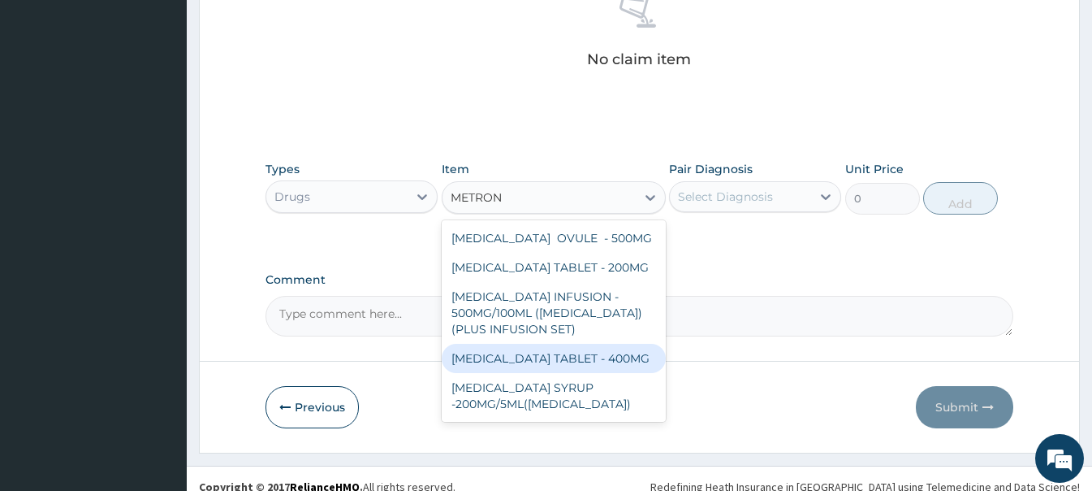
click at [557, 373] on div "[MEDICAL_DATA] TABLET - 400MG" at bounding box center [554, 358] width 224 height 29
type input "84"
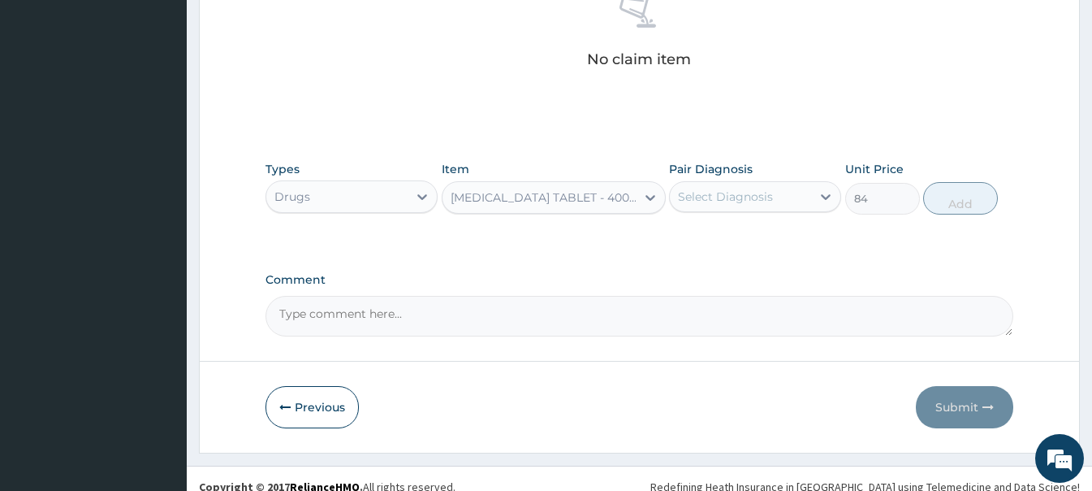
click at [740, 193] on div "Select Diagnosis" at bounding box center [725, 196] width 95 height 16
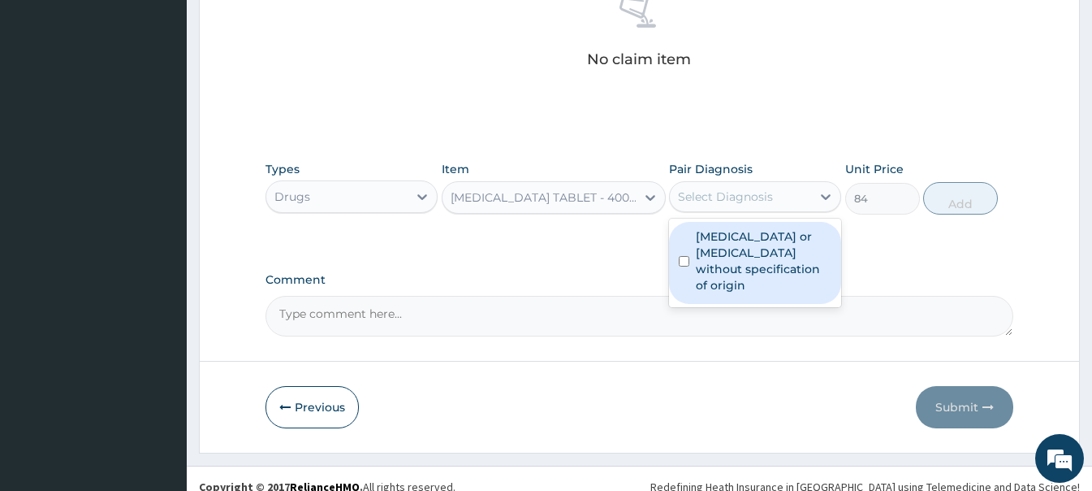
click at [738, 261] on label "[MEDICAL_DATA] or [MEDICAL_DATA] without specification of origin" at bounding box center [764, 260] width 136 height 65
checkbox input "true"
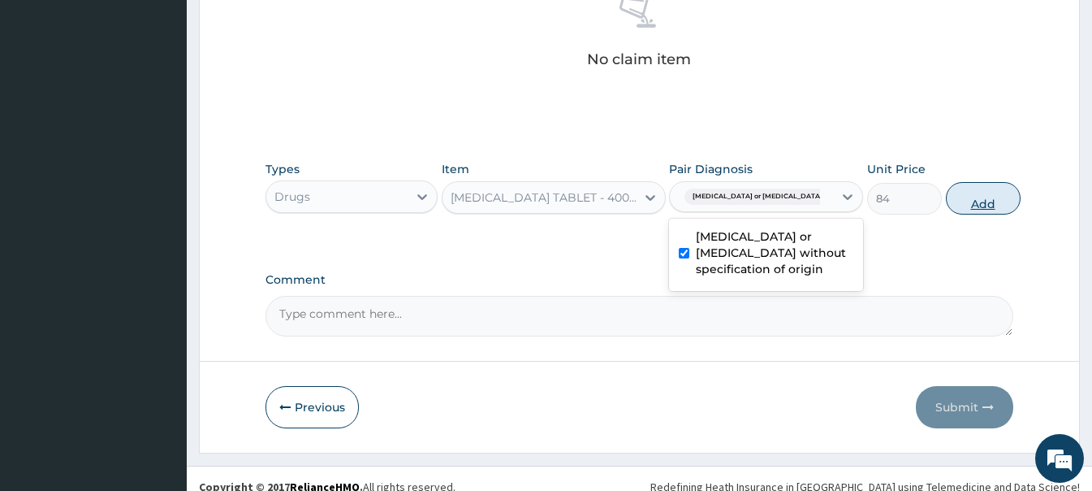
click at [950, 210] on button "Add" at bounding box center [983, 198] width 75 height 32
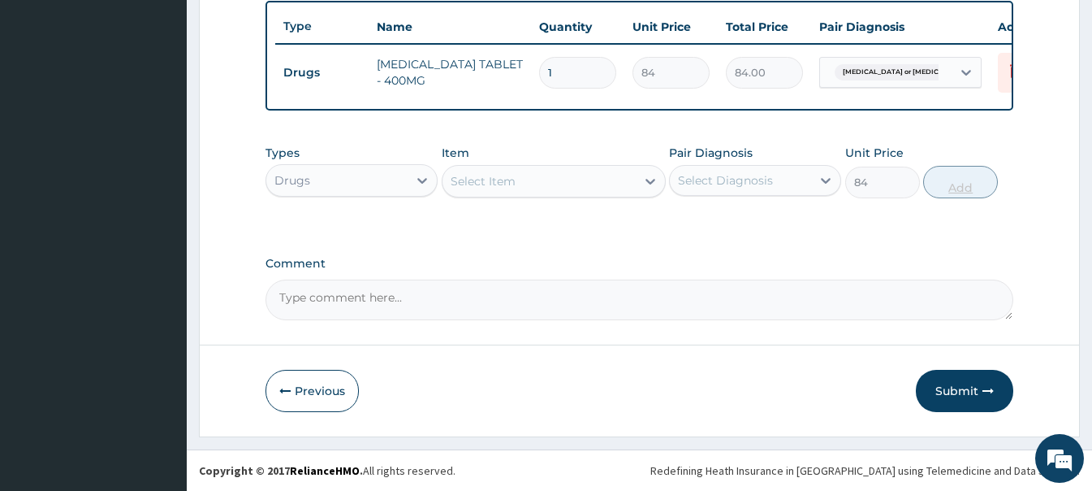
type input "0"
click at [572, 62] on input "1" at bounding box center [577, 73] width 77 height 32
type input "15"
type input "1260.00"
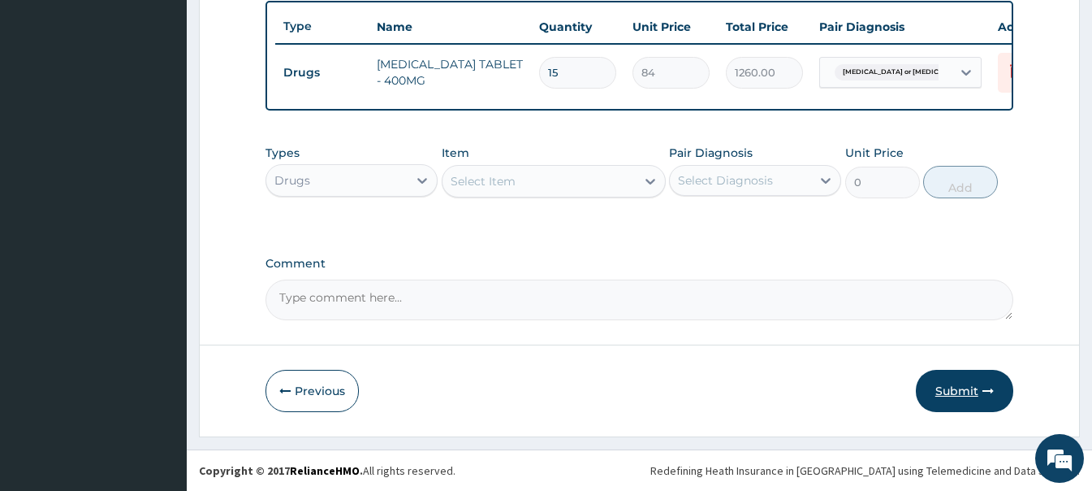
type input "15"
click at [961, 392] on button "Submit" at bounding box center [964, 391] width 97 height 42
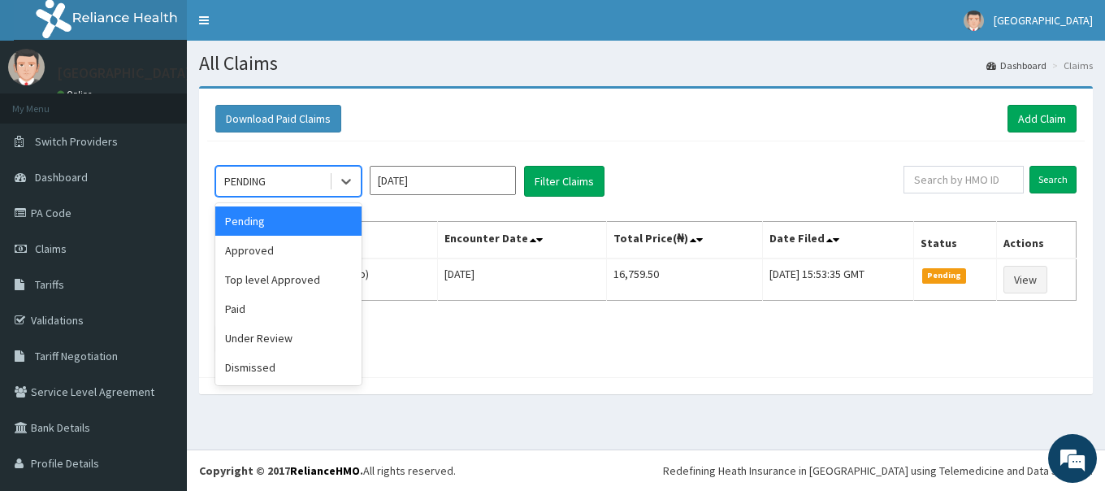
click at [251, 179] on div "PENDING" at bounding box center [244, 181] width 41 height 16
click at [257, 250] on div "Approved" at bounding box center [288, 250] width 146 height 29
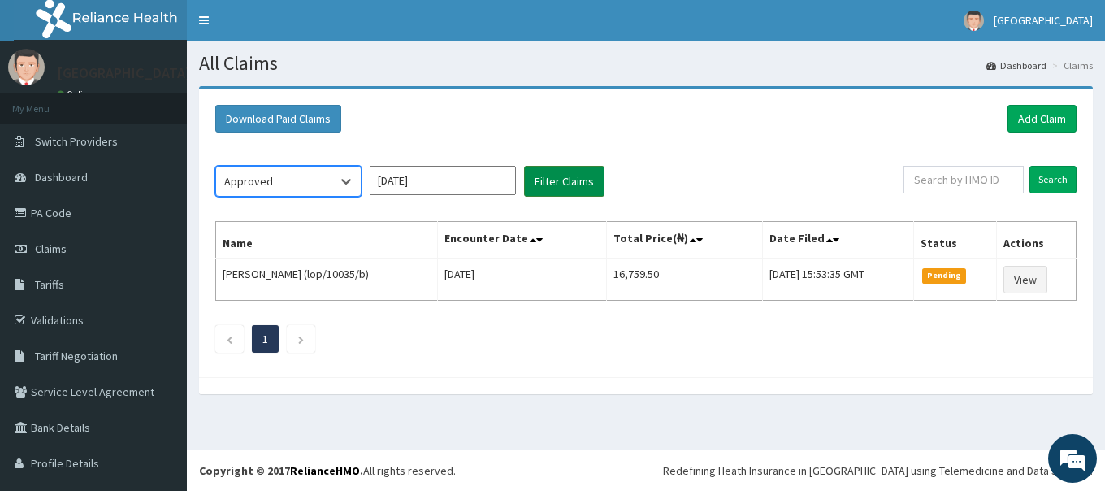
click at [556, 179] on button "Filter Claims" at bounding box center [564, 181] width 80 height 31
